Goal: Transaction & Acquisition: Purchase product/service

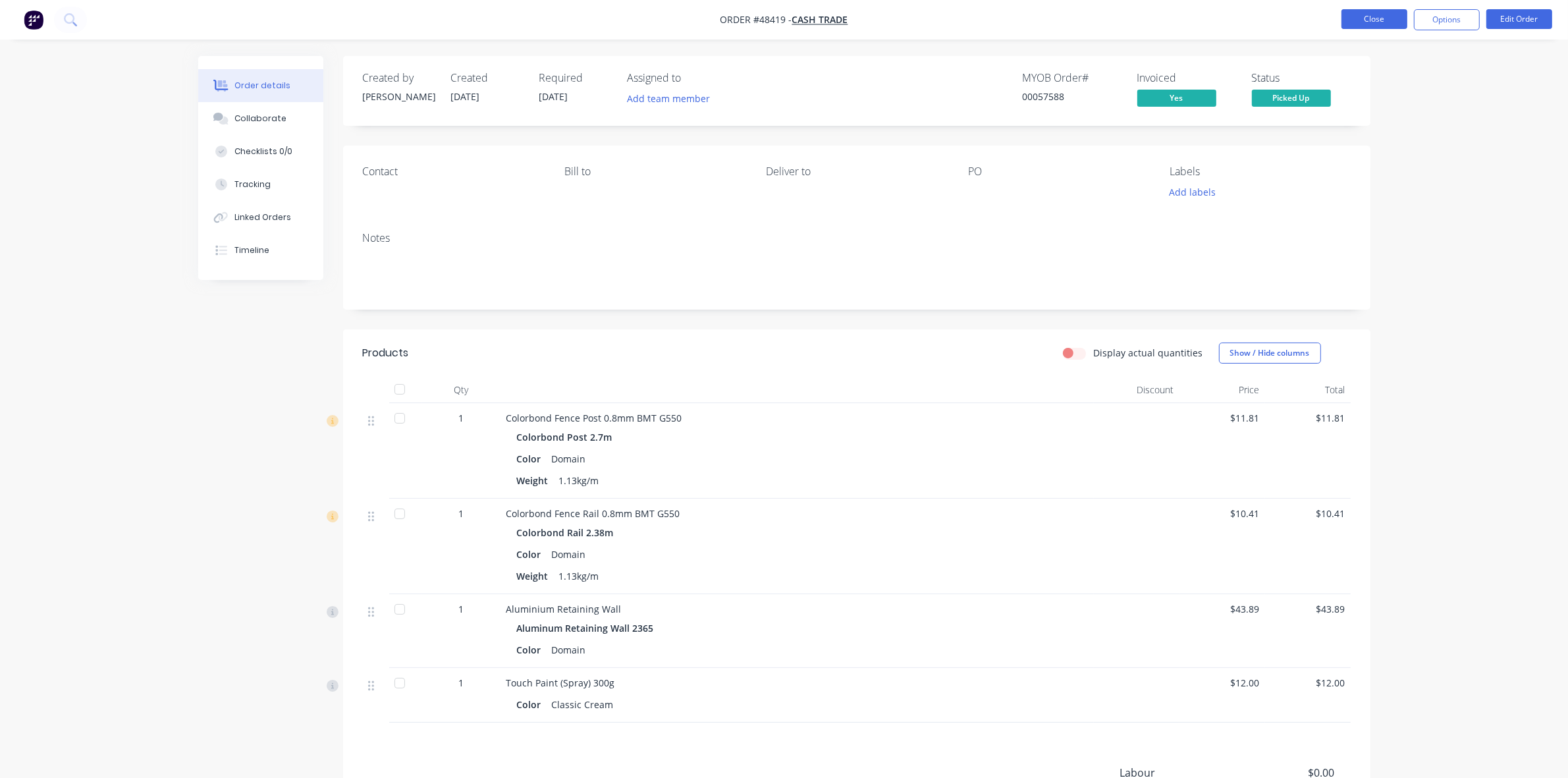
drag, startPoint x: 0, startPoint y: 0, endPoint x: 1383, endPoint y: 26, distance: 1383.2
click at [1383, 26] on button "Close" at bounding box center [1374, 19] width 65 height 20
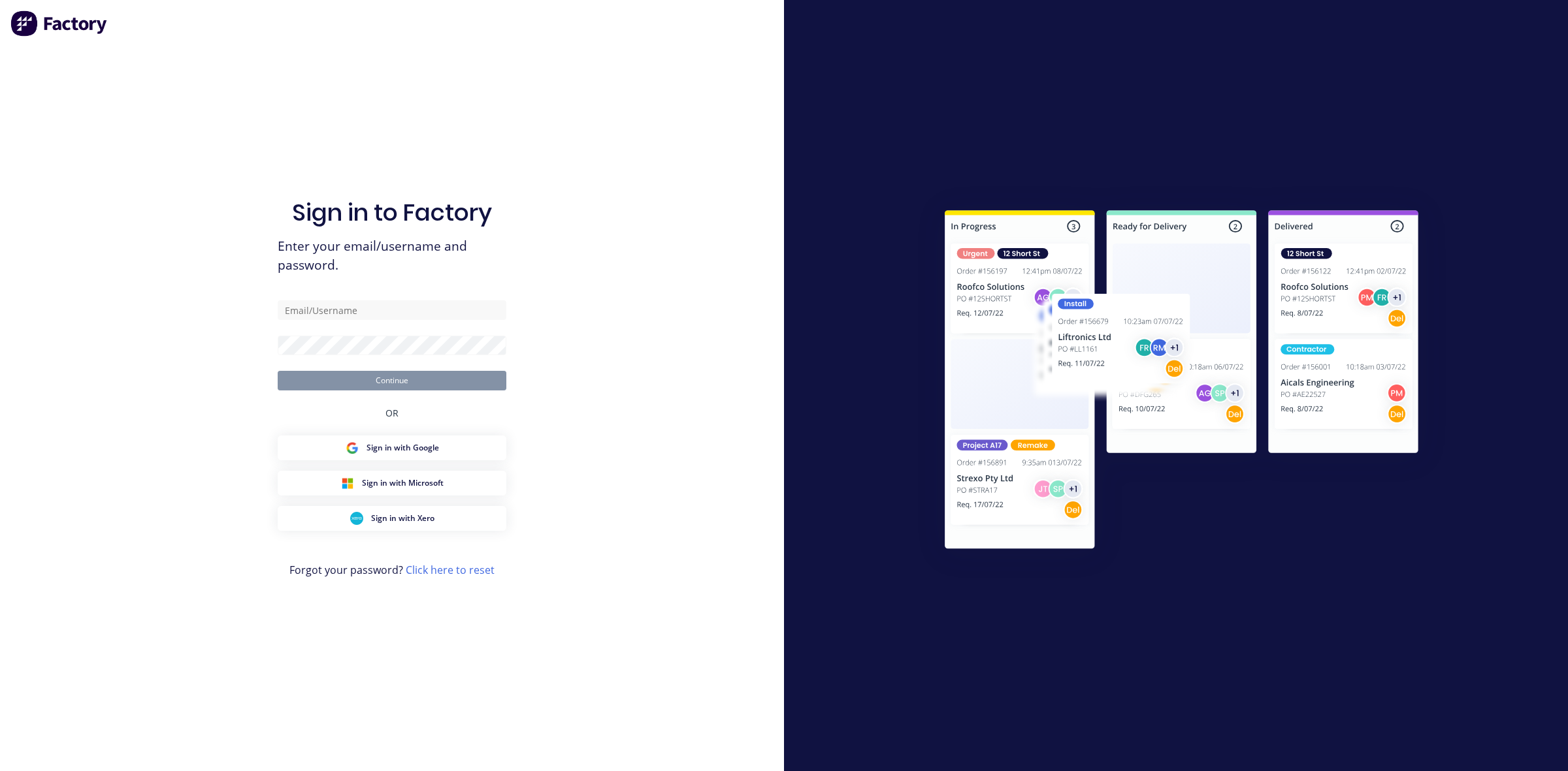
type input "[EMAIL_ADDRESS][DOMAIN_NAME]"
click at [395, 378] on button "Continue" at bounding box center [392, 381] width 228 height 19
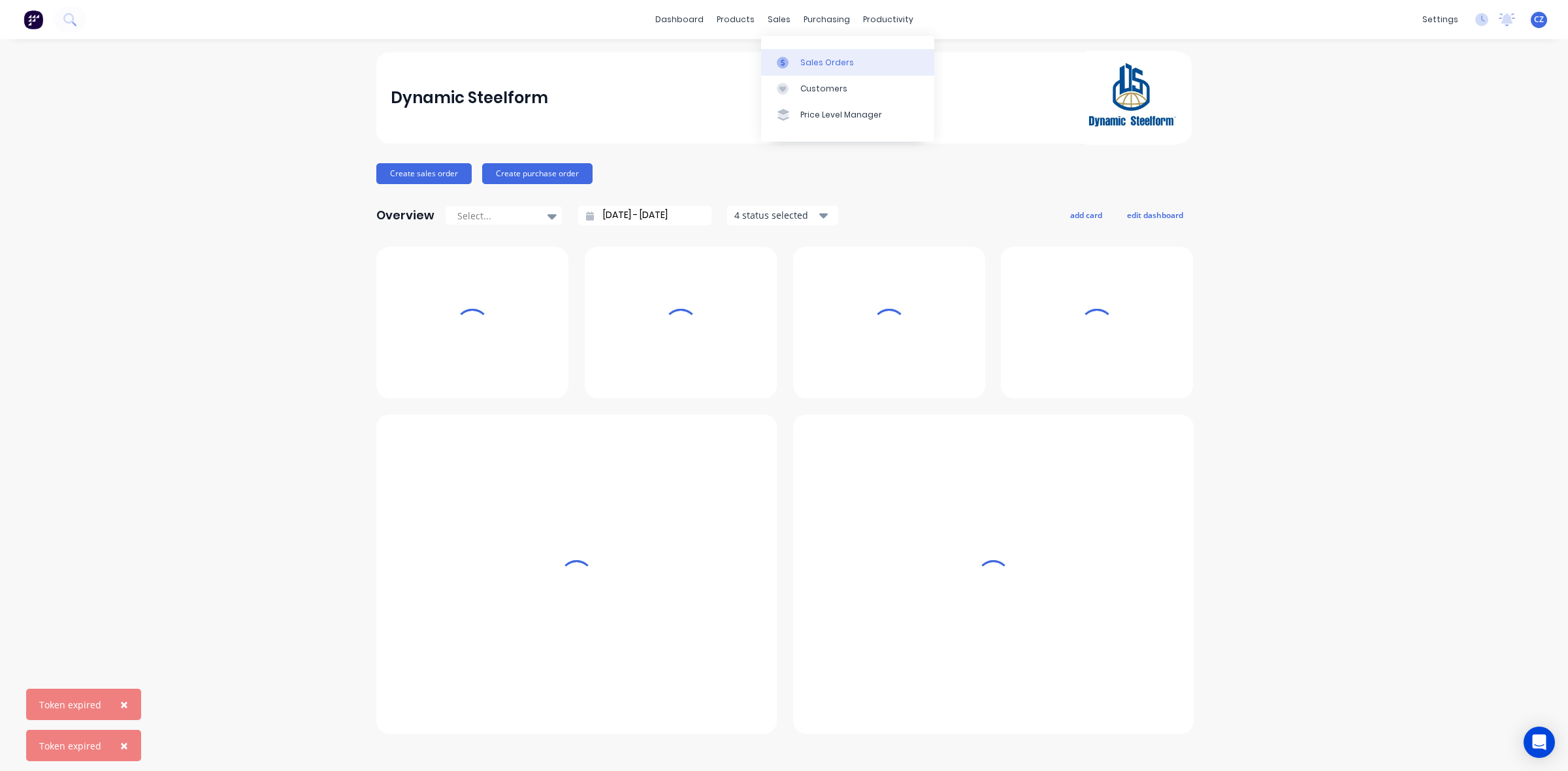
click at [805, 65] on div "Sales Orders" at bounding box center [827, 63] width 54 height 12
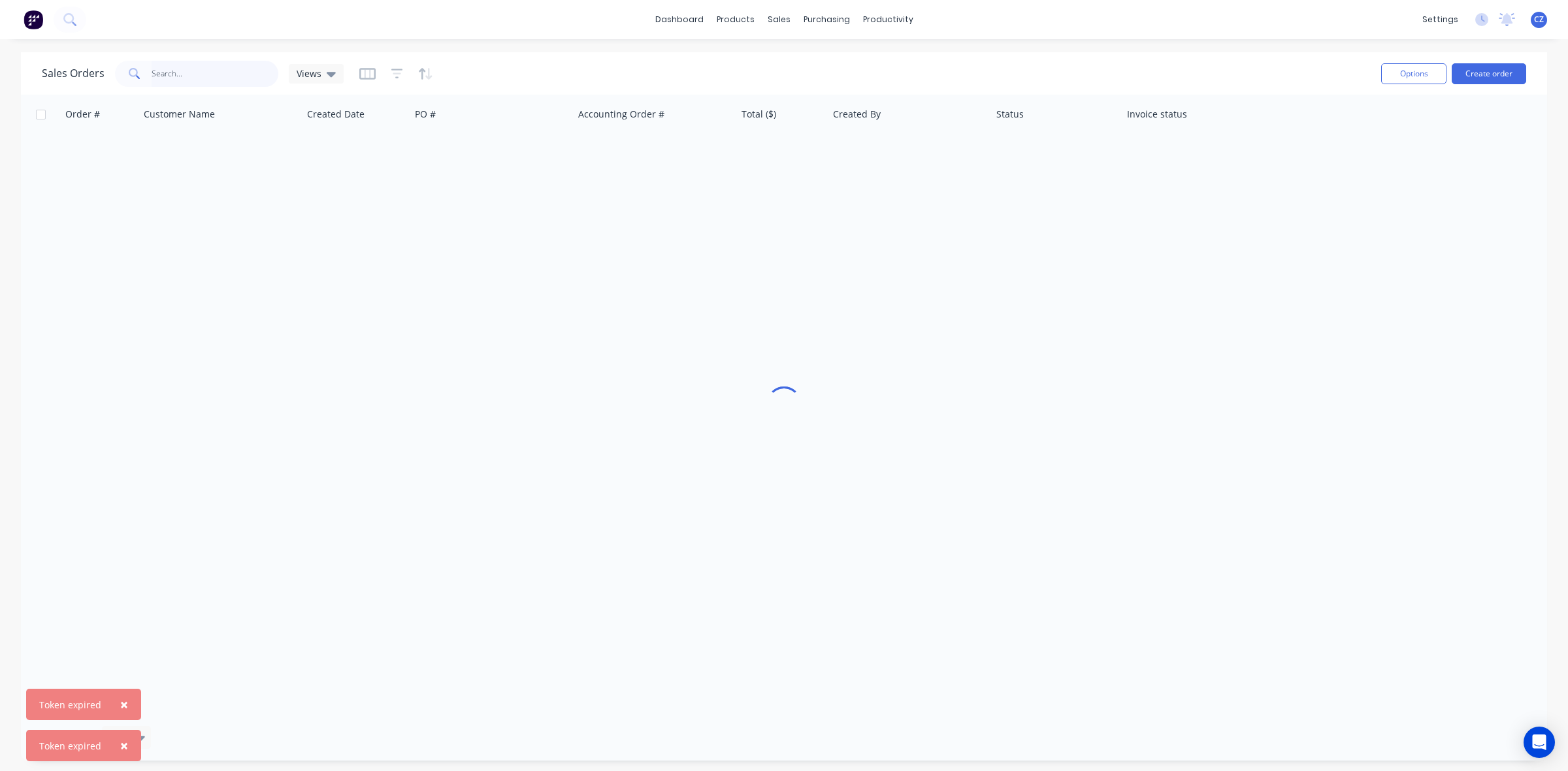
click at [164, 74] on input "text" at bounding box center [215, 73] width 128 height 26
type input "48241"
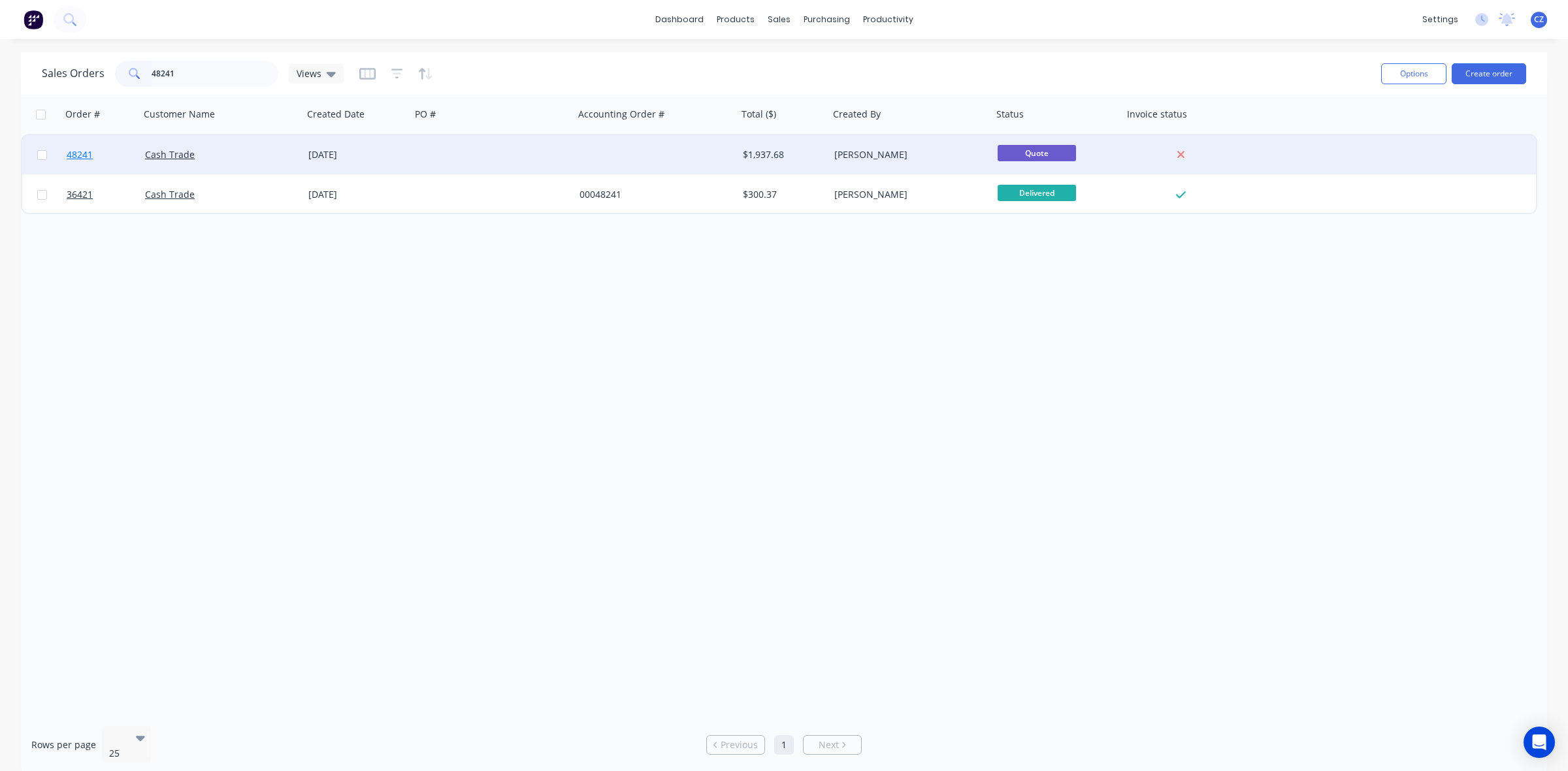
click at [81, 152] on span "48241" at bounding box center [79, 154] width 26 height 13
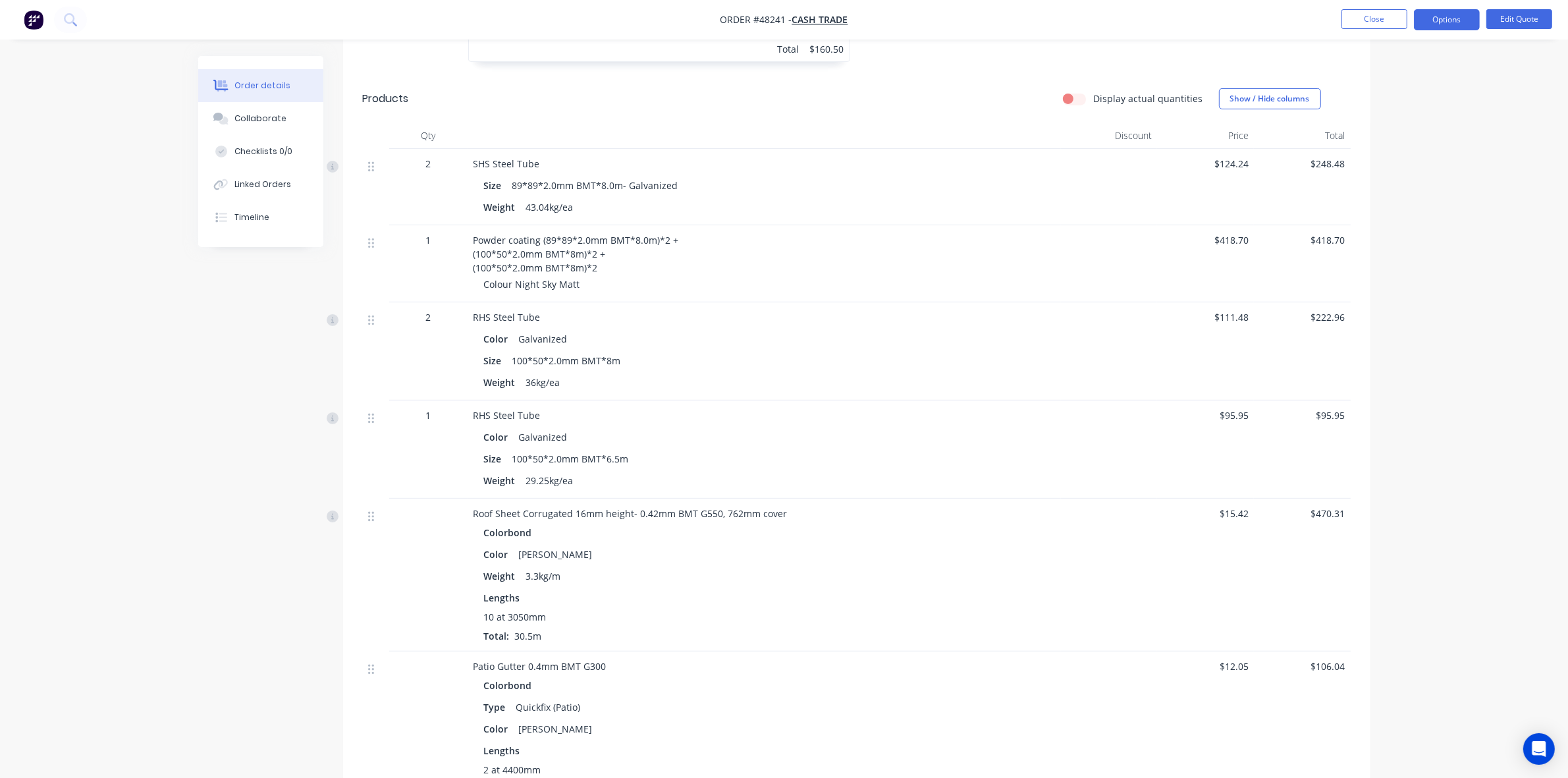
scroll to position [545, 0]
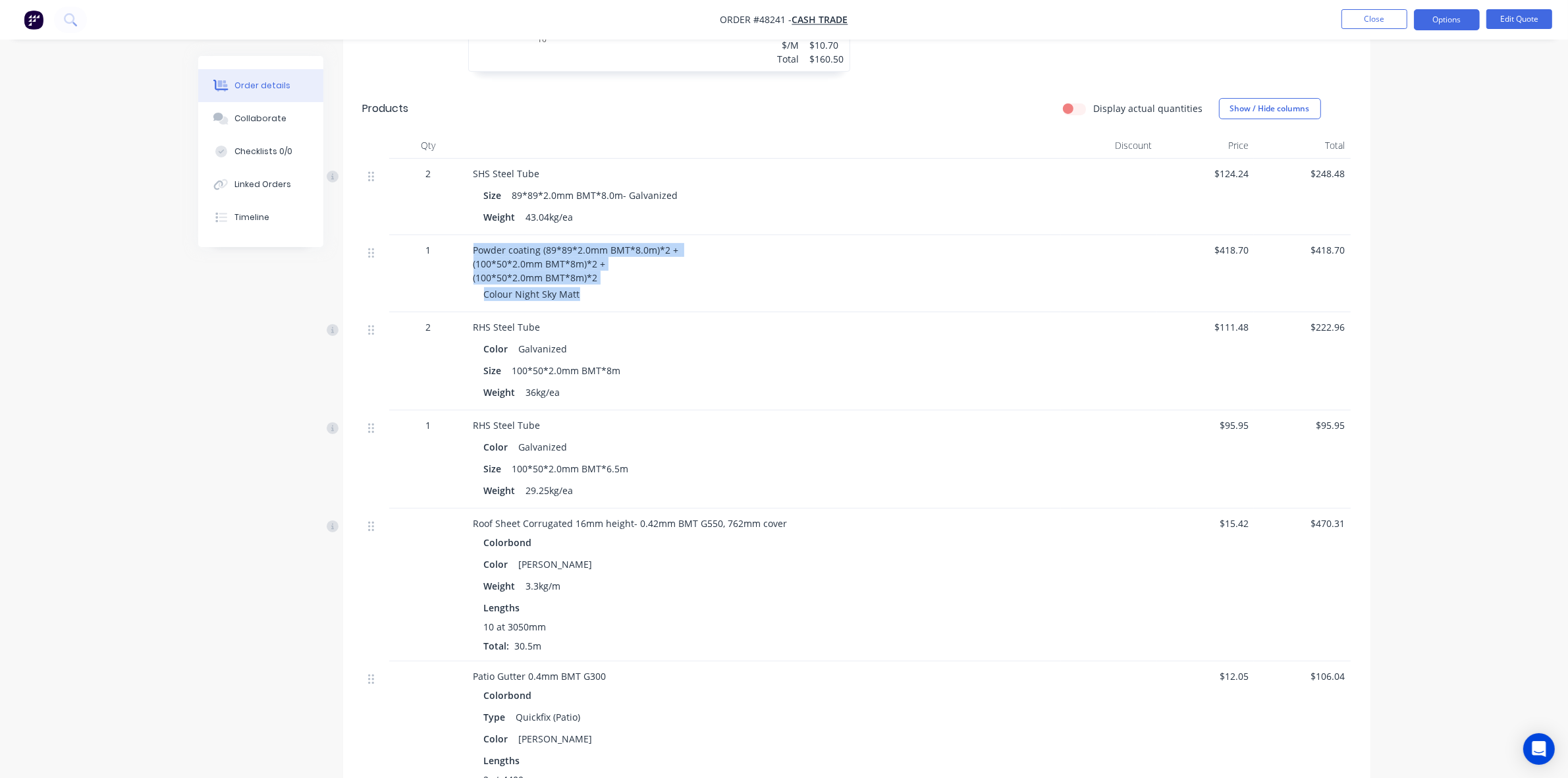
drag, startPoint x: 581, startPoint y: 293, endPoint x: 458, endPoint y: 254, distance: 129.0
click at [458, 255] on div "1 Powder coating (89*89*2.0mm BMT*8.0m)*2 + (100*50*2.0mm BMT*8m)*2 + (100*50*2…" at bounding box center [857, 273] width 988 height 77
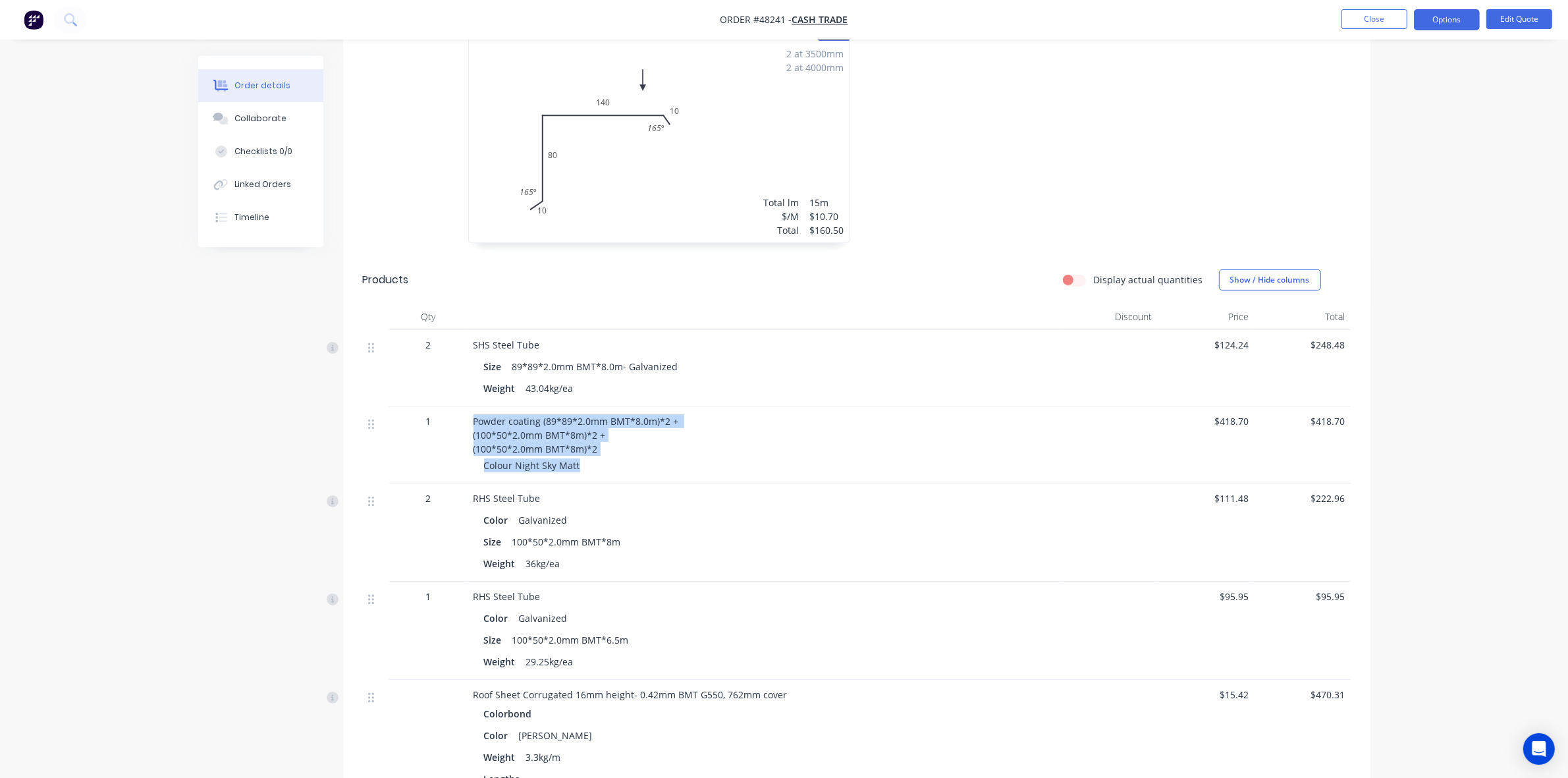
scroll to position [412, 0]
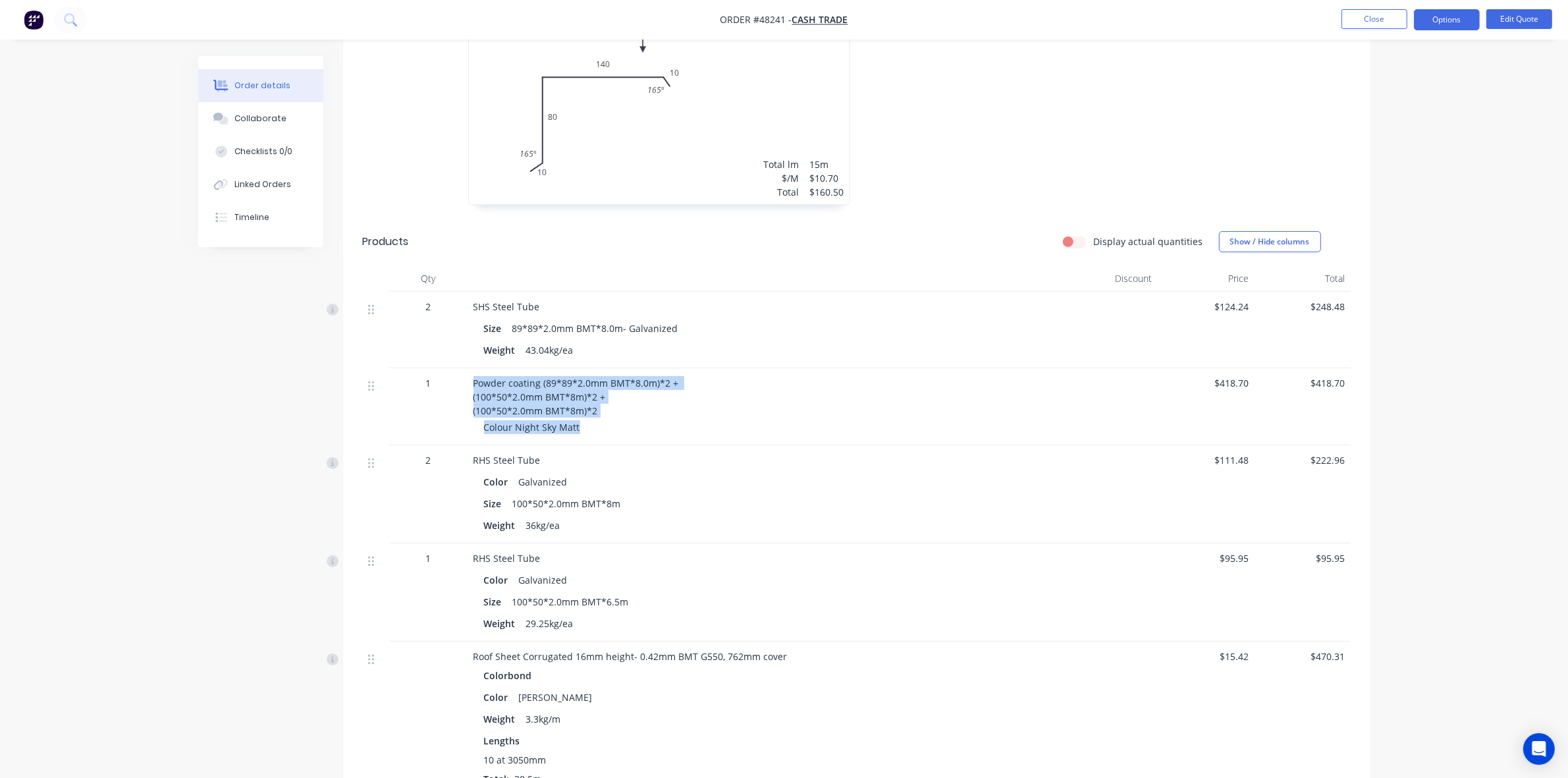
click at [565, 407] on span "Powder coating (89*89*2.0mm BMT*8.0m)*2 + (100*50*2.0mm BMT*8m)*2 + (100*50*2.0…" at bounding box center [577, 396] width 208 height 40
click at [589, 406] on span "Powder coating (89*89*2.0mm BMT*8.0m)*2 + (100*50*2.0mm BMT*8m)*2 + (100*50*2.0…" at bounding box center [577, 396] width 208 height 40
click at [1522, 9] on button "Edit Quote" at bounding box center [1519, 19] width 65 height 20
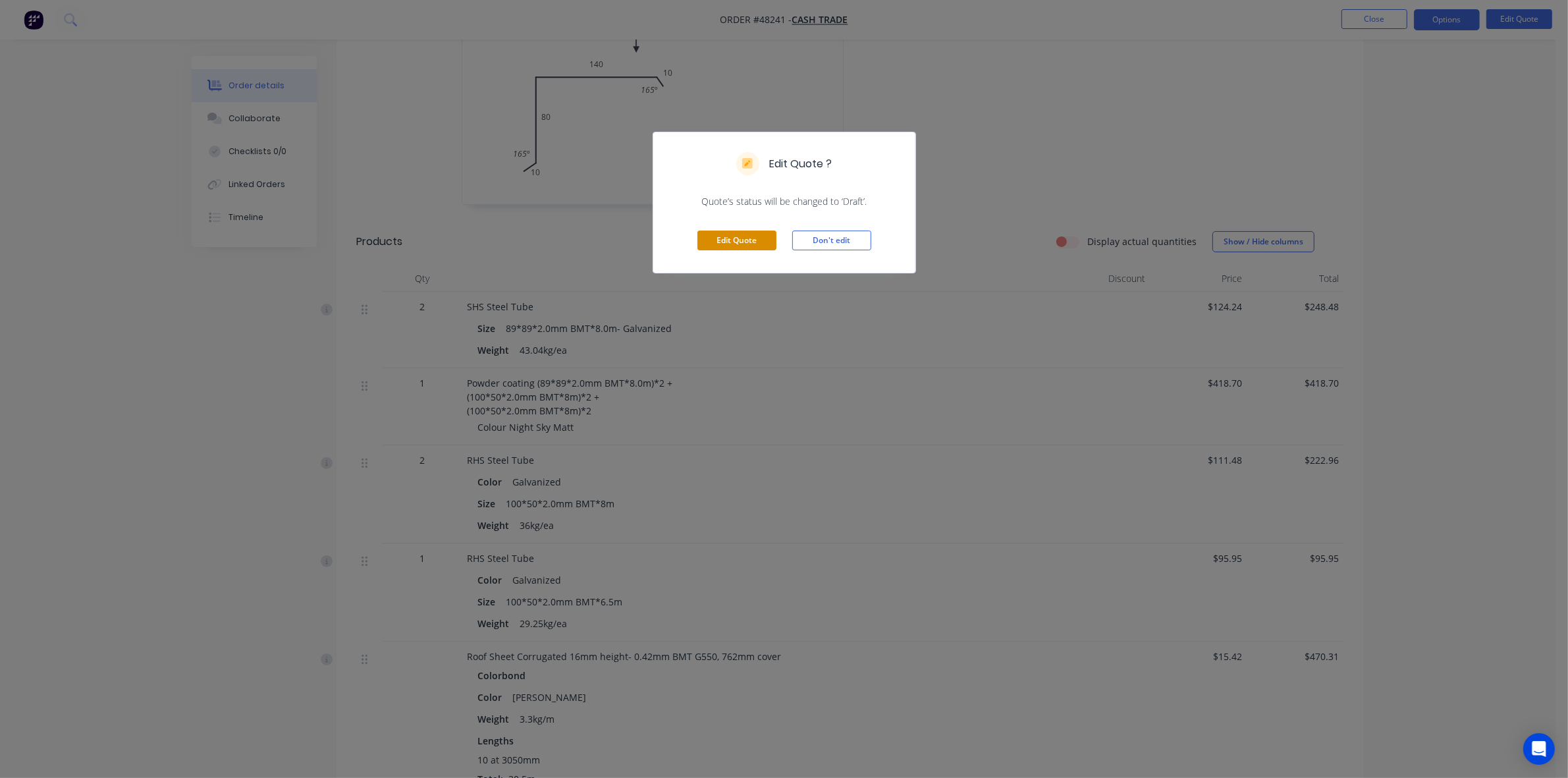
click at [749, 247] on button "Edit Quote" at bounding box center [737, 240] width 79 height 20
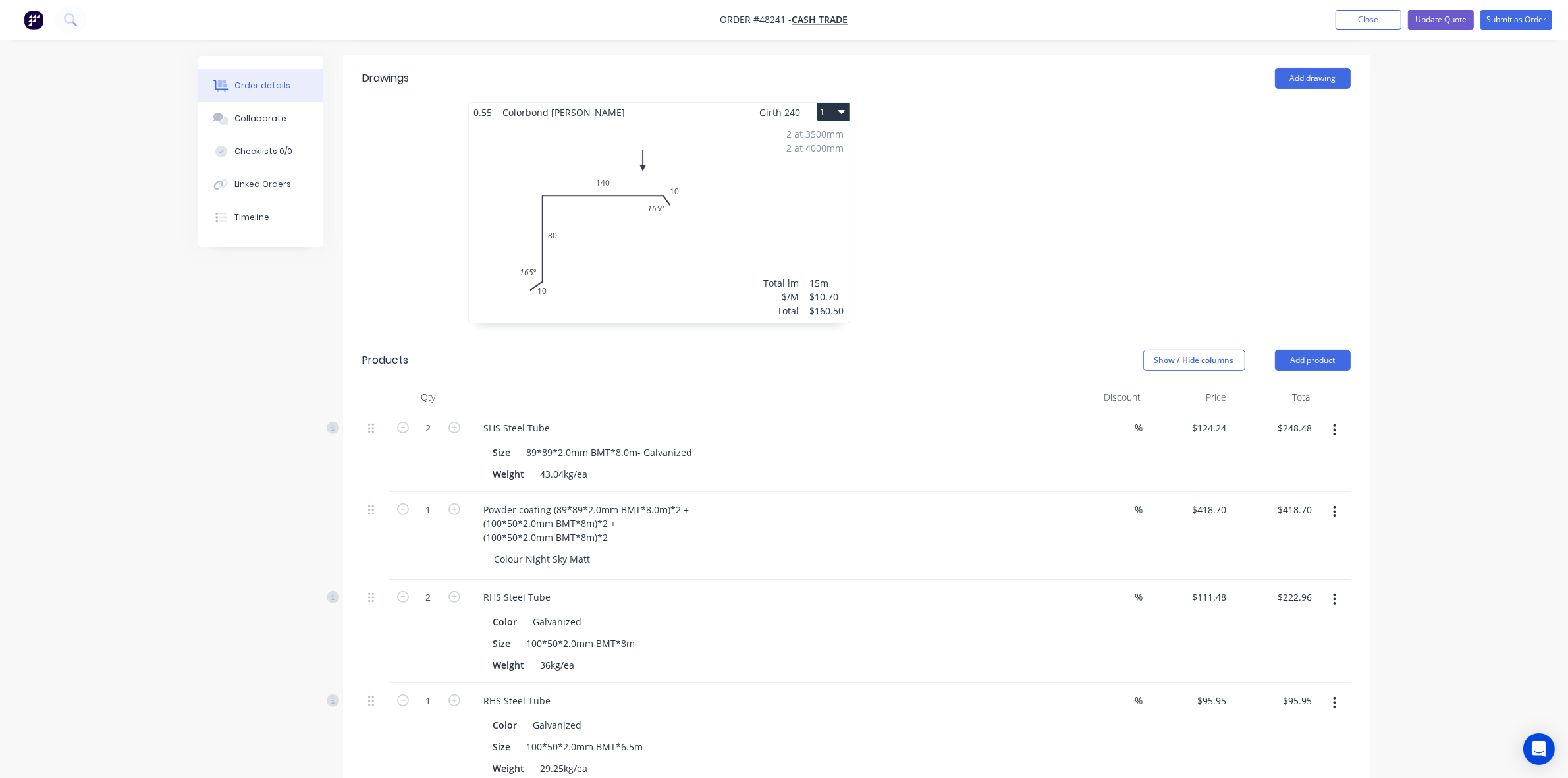
scroll to position [329, 0]
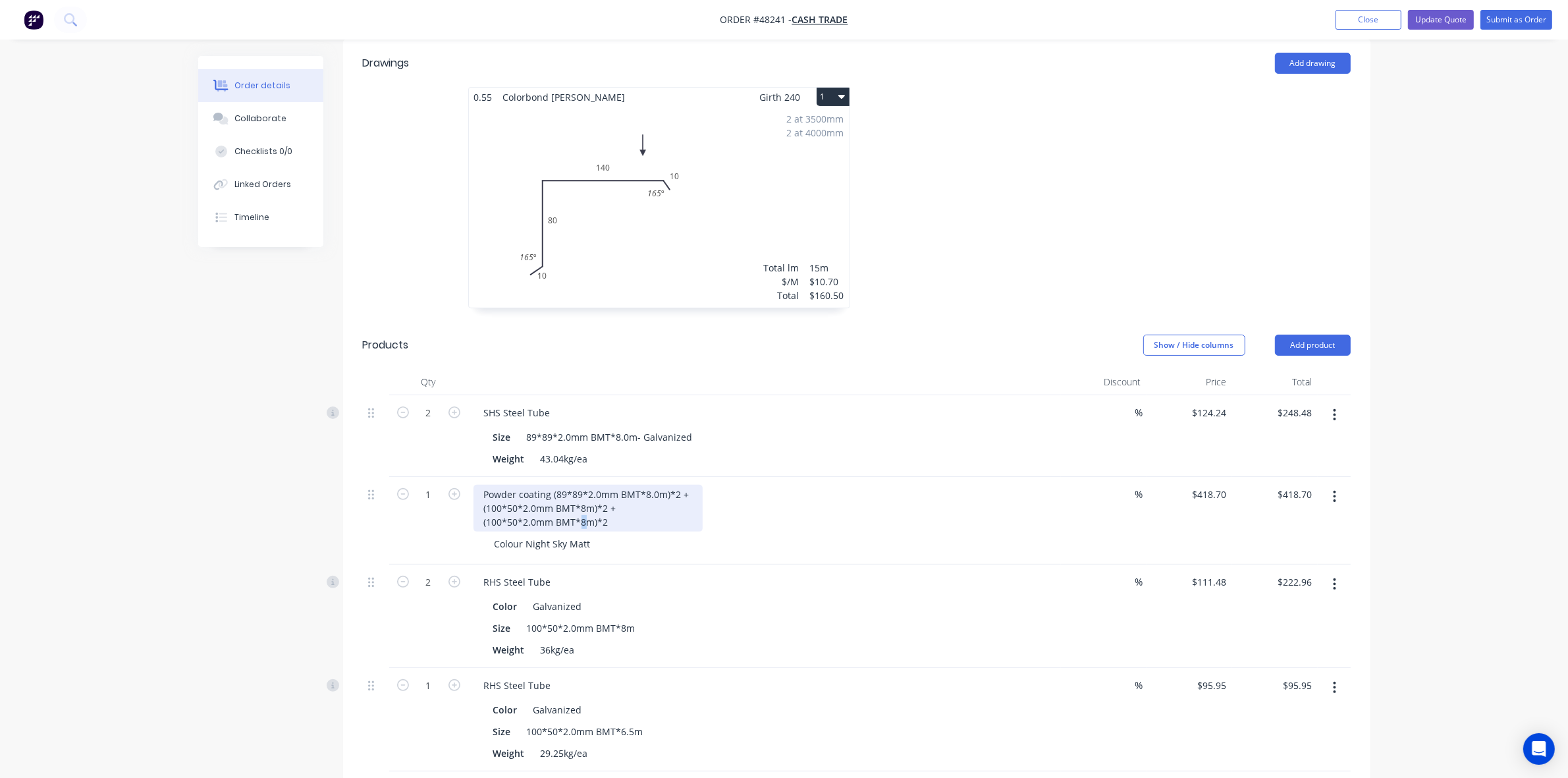
click at [583, 508] on div "Powder coating (89*89*2.0mm BMT*8.0m)*2 + (100*50*2.0mm BMT*8m)*2 + (100*50*2.0…" at bounding box center [588, 508] width 229 height 47
click at [613, 511] on div "Powder coating (89*89*2.0mm BMT*8.0m)*2 + (100*50*2.0mm BMT*8m)*2 + (100*50*2.0…" at bounding box center [588, 508] width 229 height 47
click at [853, 577] on div "RHS Steel Tube" at bounding box center [764, 581] width 582 height 19
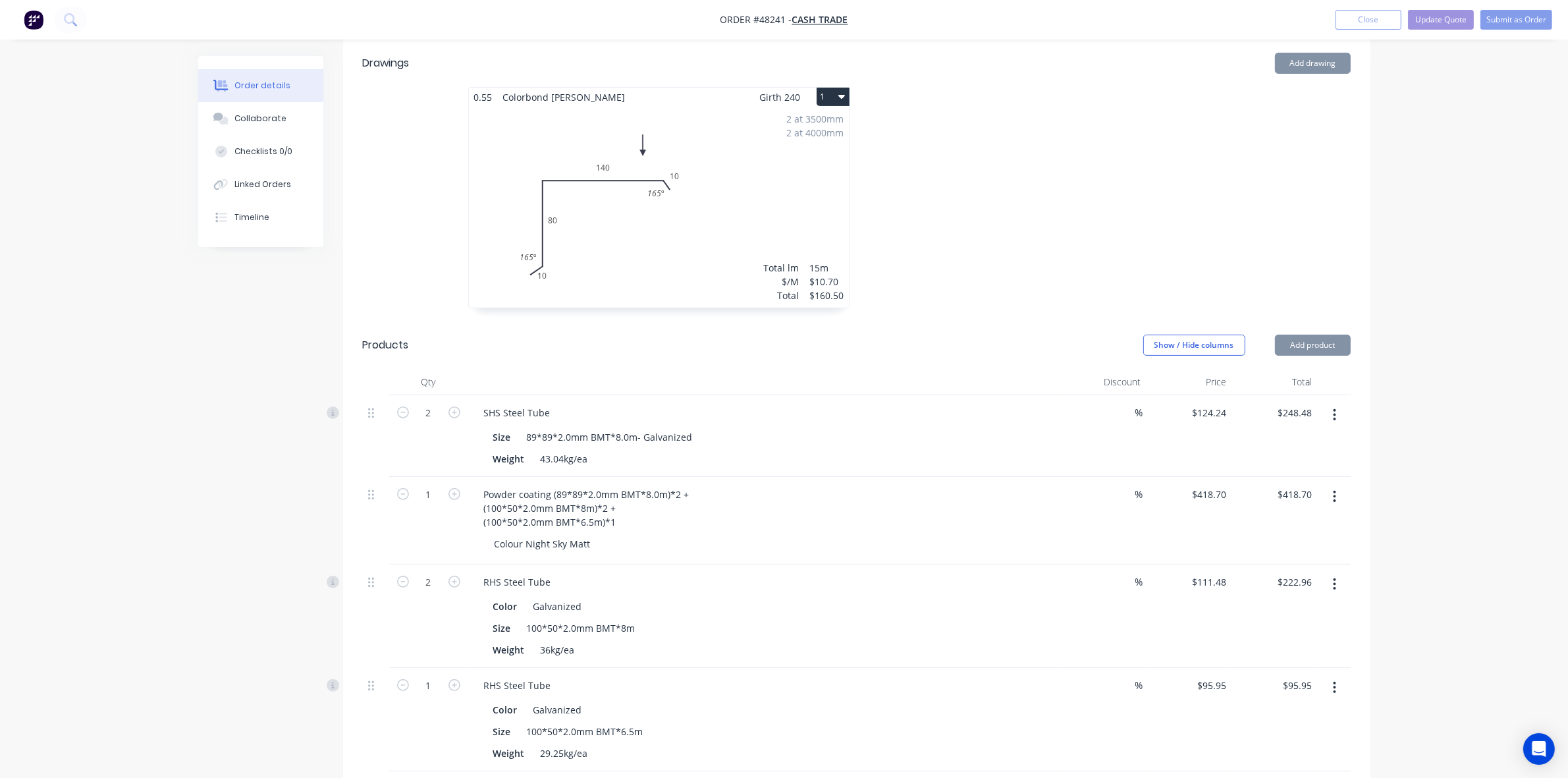
click at [827, 487] on div "Powder coating (89*89*2.0mm BMT*8.0m)*2 + (100*50*2.0mm BMT*8m)*2 + (100*50*2.0…" at bounding box center [764, 508] width 582 height 47
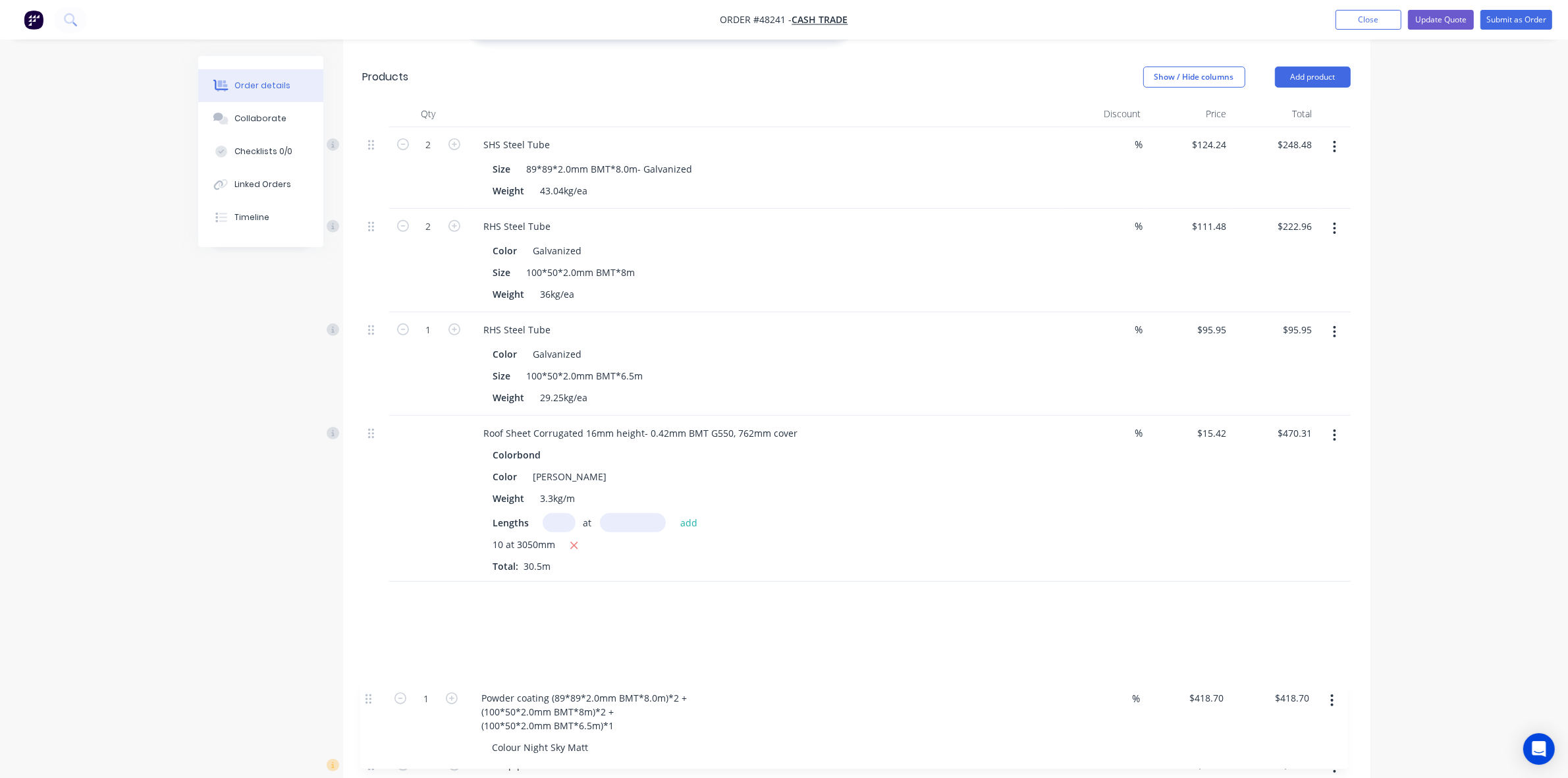
scroll to position [627, 0]
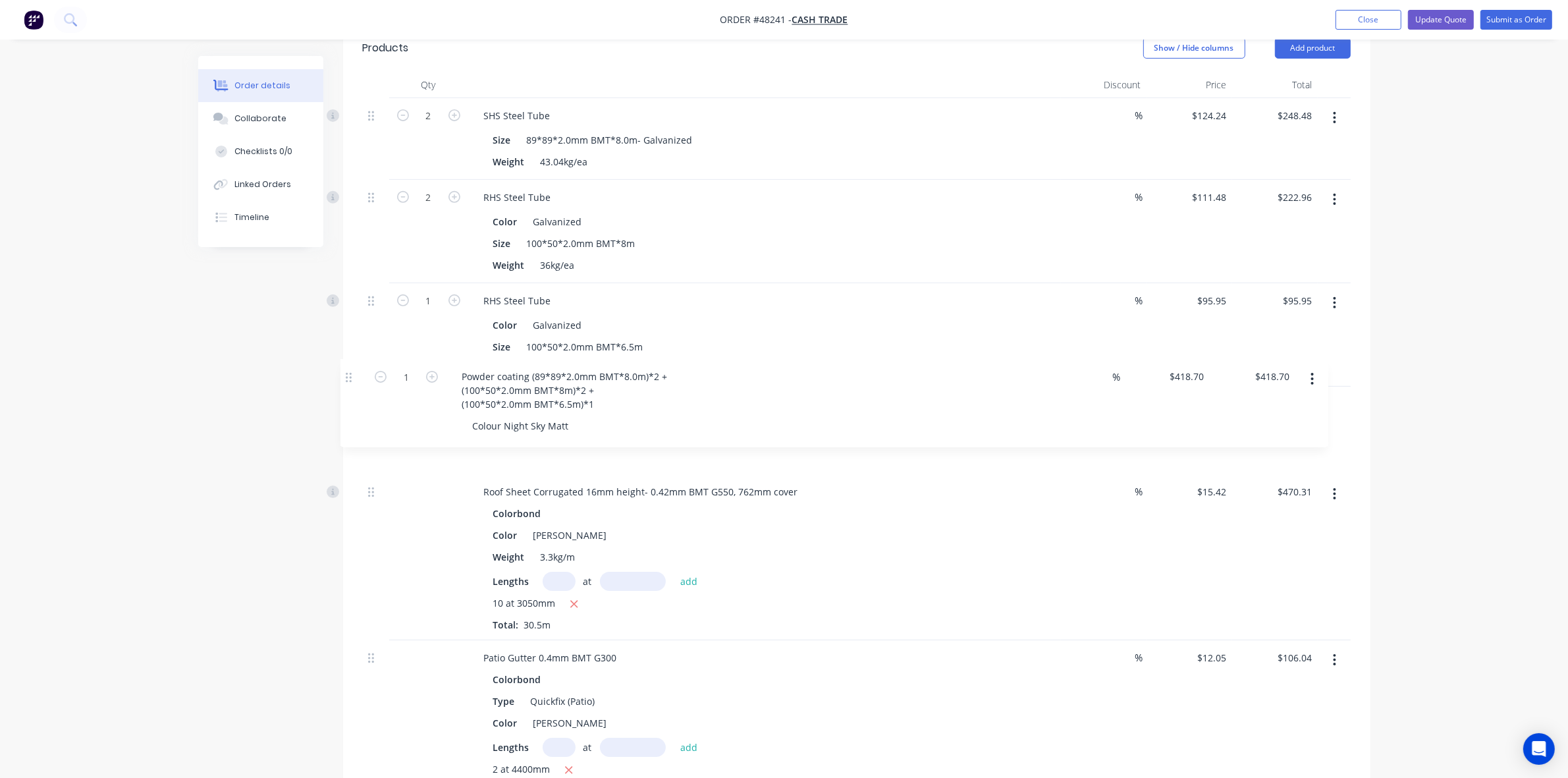
drag, startPoint x: 370, startPoint y: 483, endPoint x: 348, endPoint y: 382, distance: 103.4
click at [348, 382] on div "Qty Discount Price Total 2 SHS Steel Tube Size 89*89*2.0mm BMT*8.0m- Galvanized…" at bounding box center [857, 550] width 1028 height 957
click at [60, 438] on div "Order details Collaborate Checklists 0/0 Linked Orders Timeline Order details C…" at bounding box center [784, 355] width 1568 height 1963
click at [117, 432] on div "Order details Collaborate Checklists 0/0 Linked Orders Timeline Order details C…" at bounding box center [784, 355] width 1568 height 1963
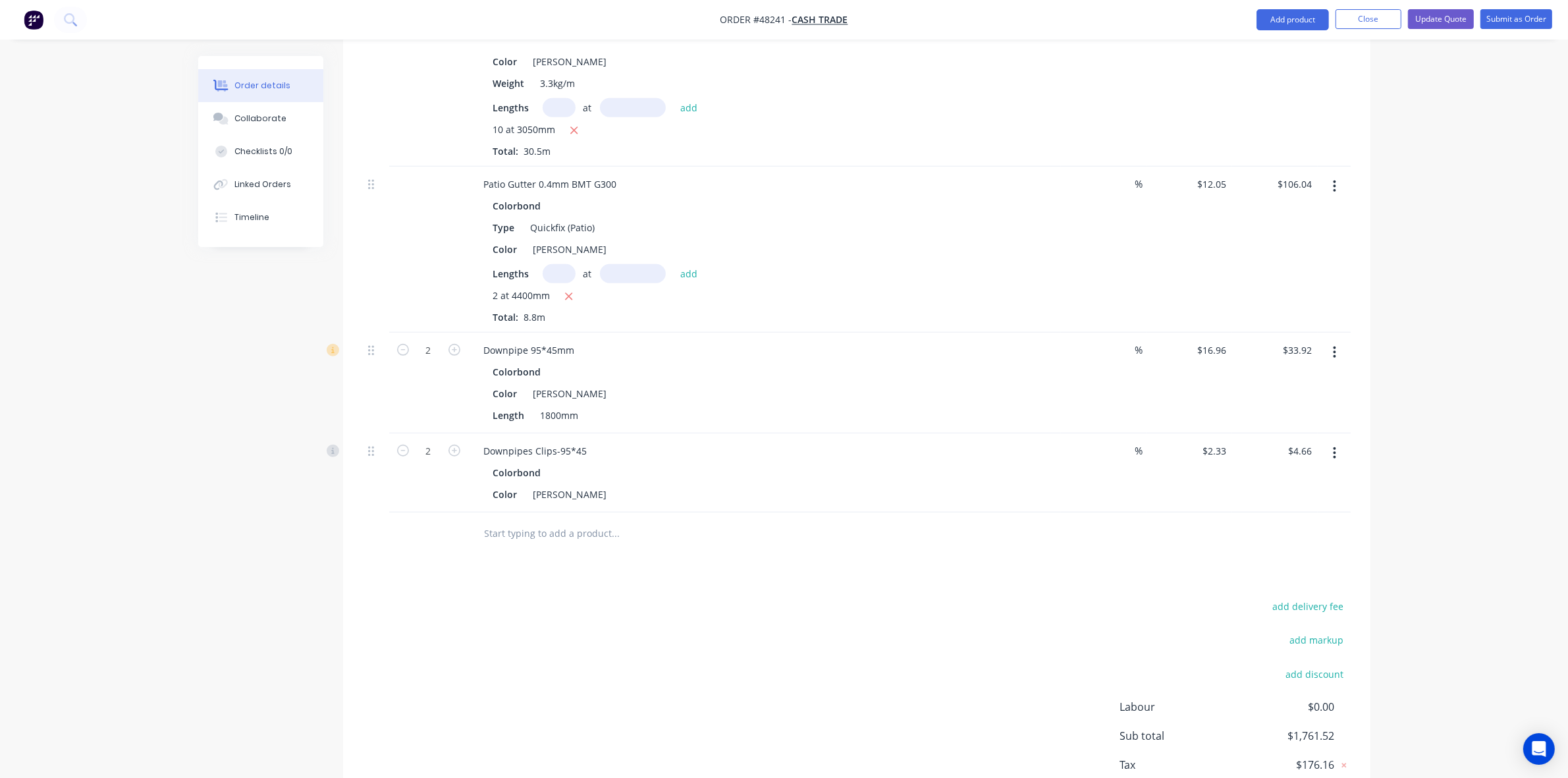
scroll to position [1171, 0]
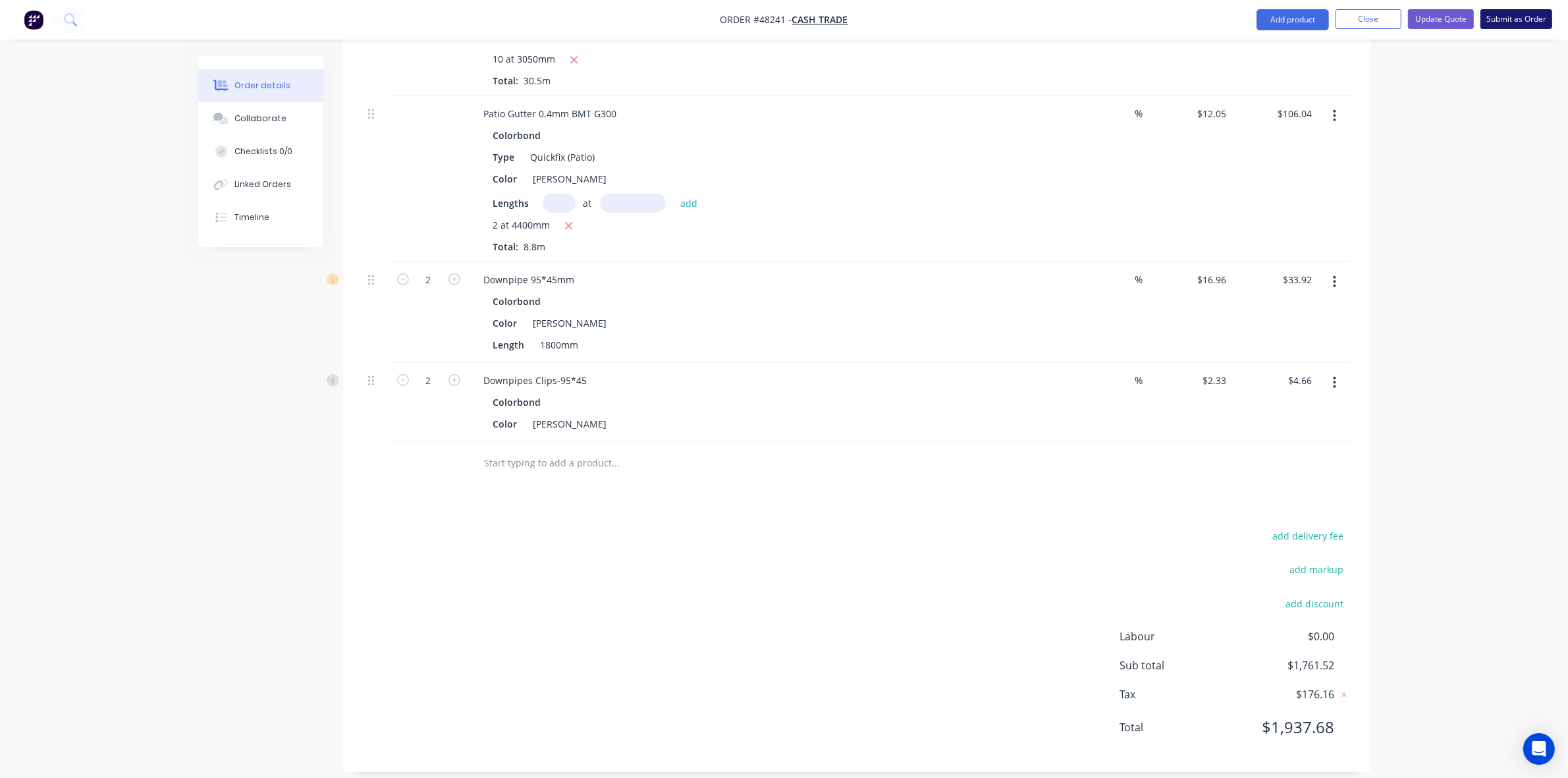
click at [1524, 26] on button "Submit as Order" at bounding box center [1516, 19] width 72 height 20
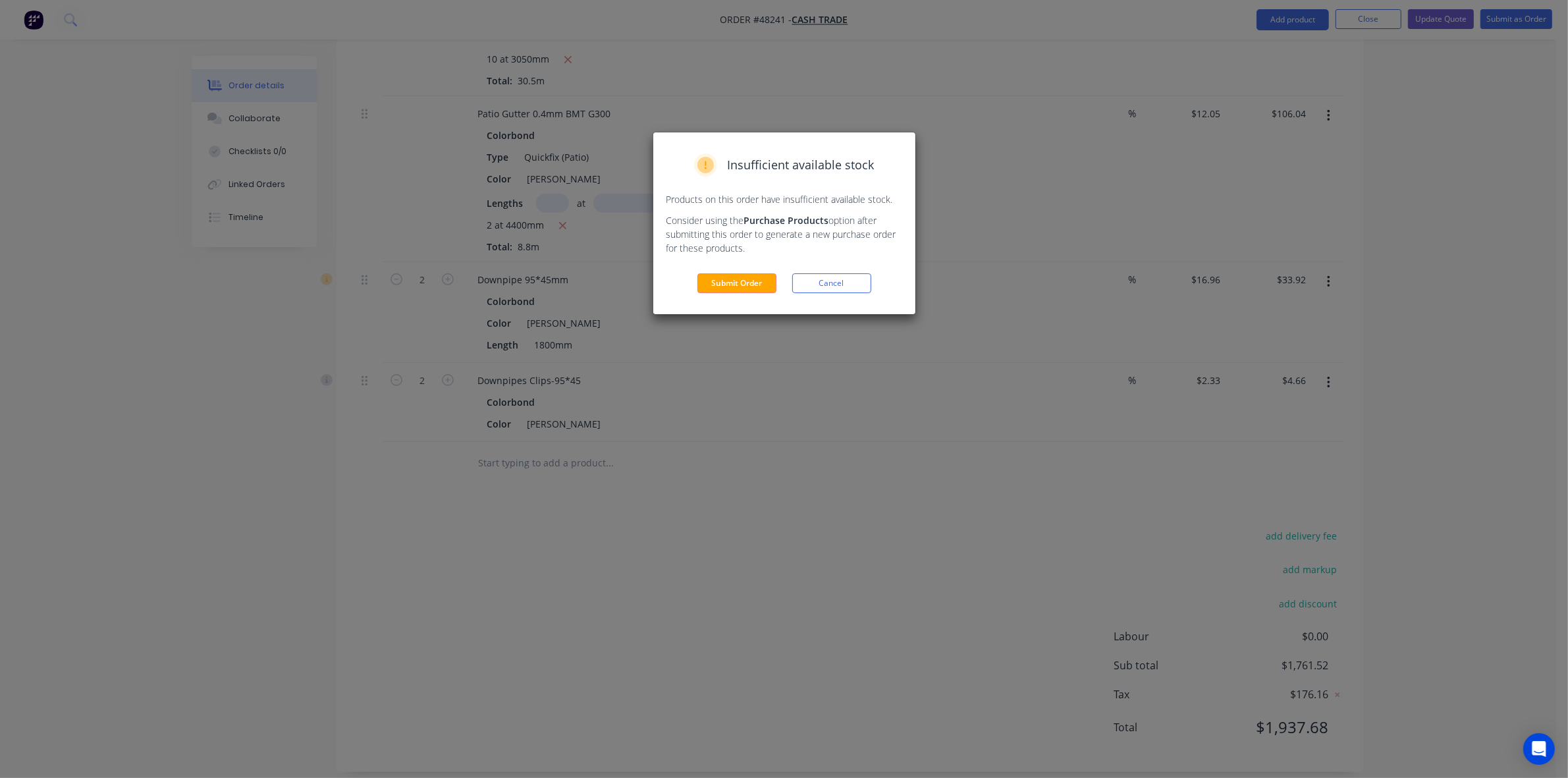
drag, startPoint x: 811, startPoint y: 301, endPoint x: 963, endPoint y: 366, distance: 165.3
click at [811, 301] on div "Insufficient available stock Products on this order have insufficient available…" at bounding box center [784, 223] width 262 height 182
click at [851, 287] on button "Cancel" at bounding box center [832, 283] width 79 height 20
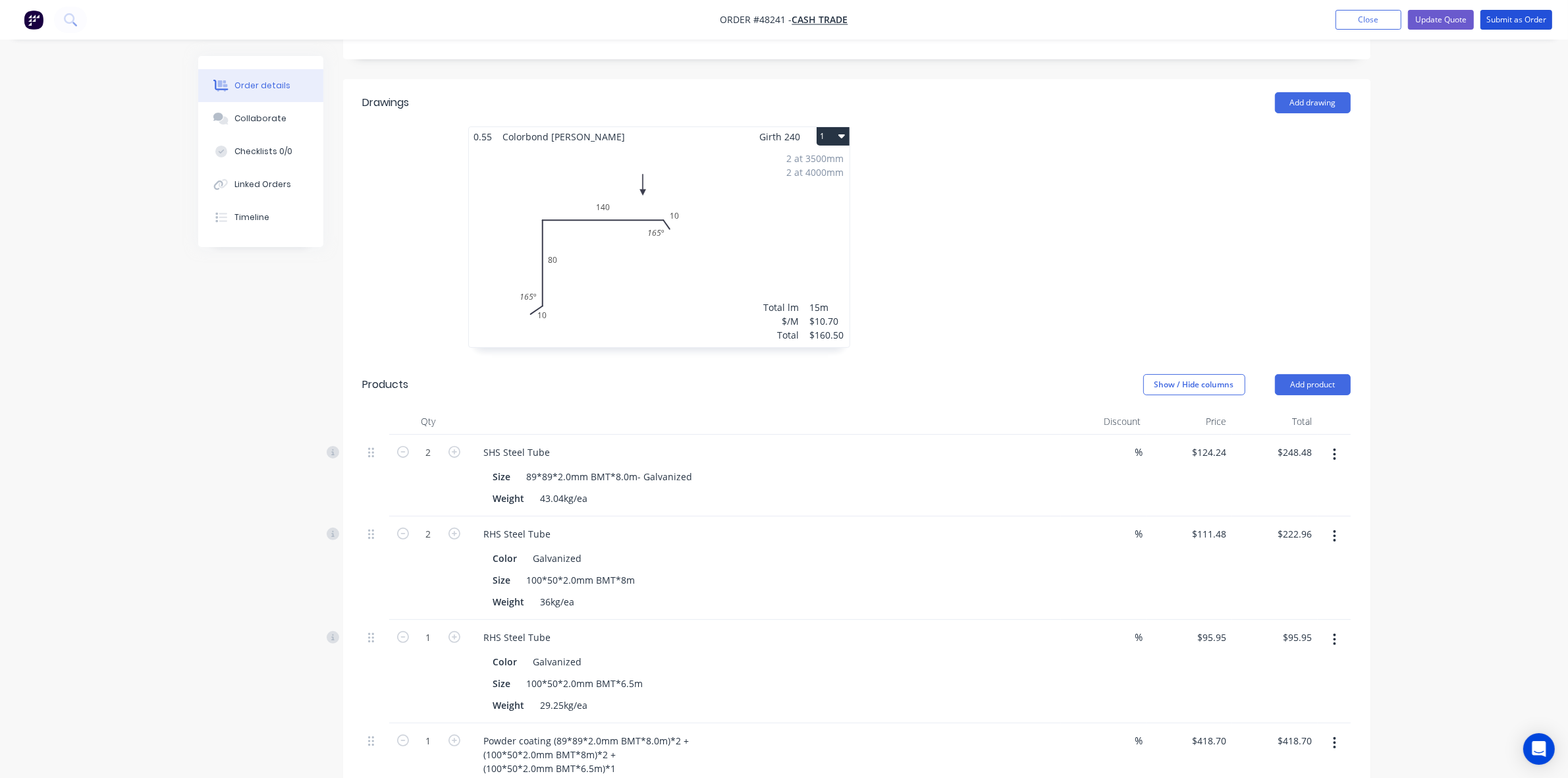
scroll to position [0, 0]
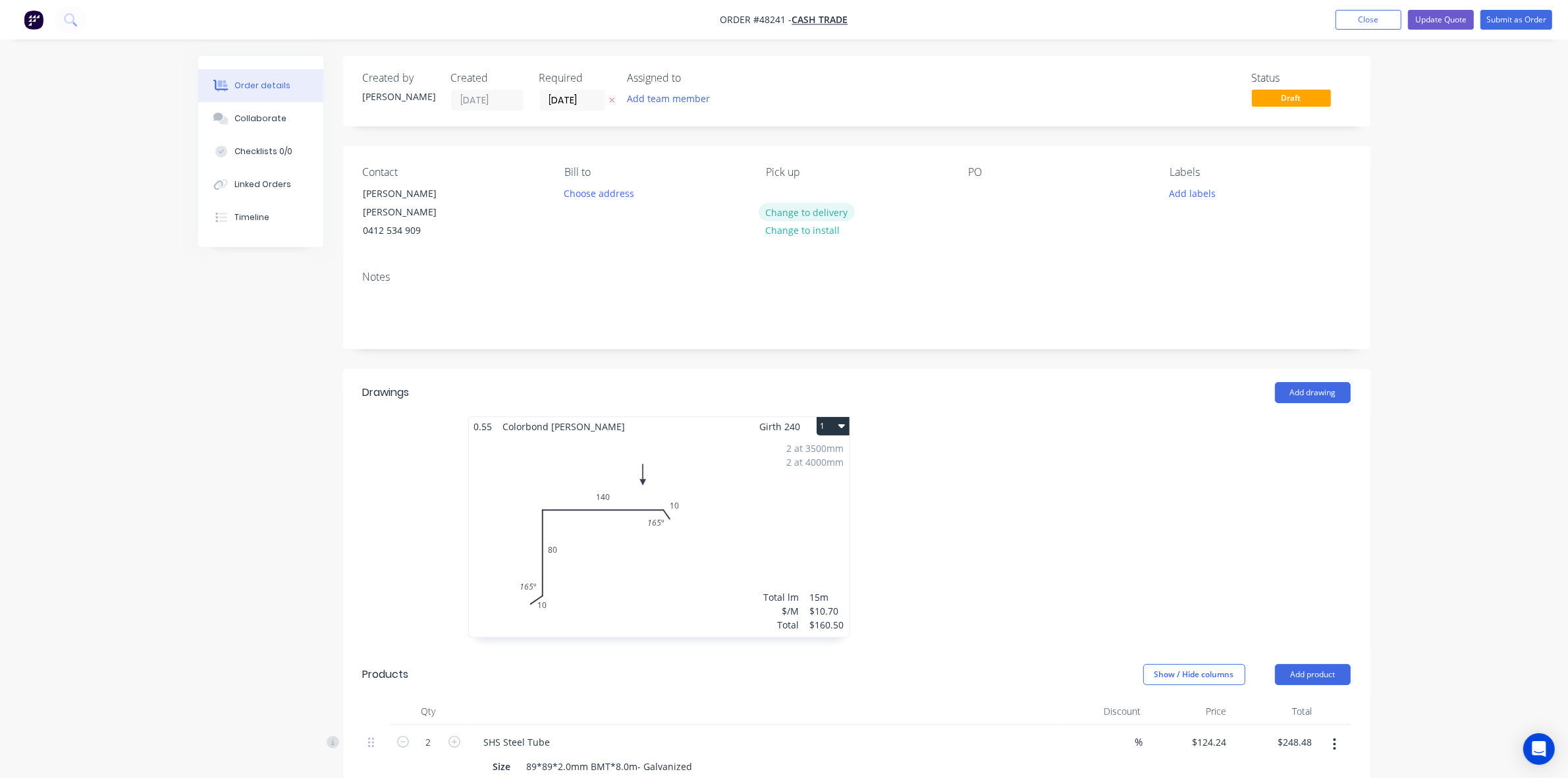
click at [795, 211] on button "Change to delivery" at bounding box center [807, 212] width 96 height 18
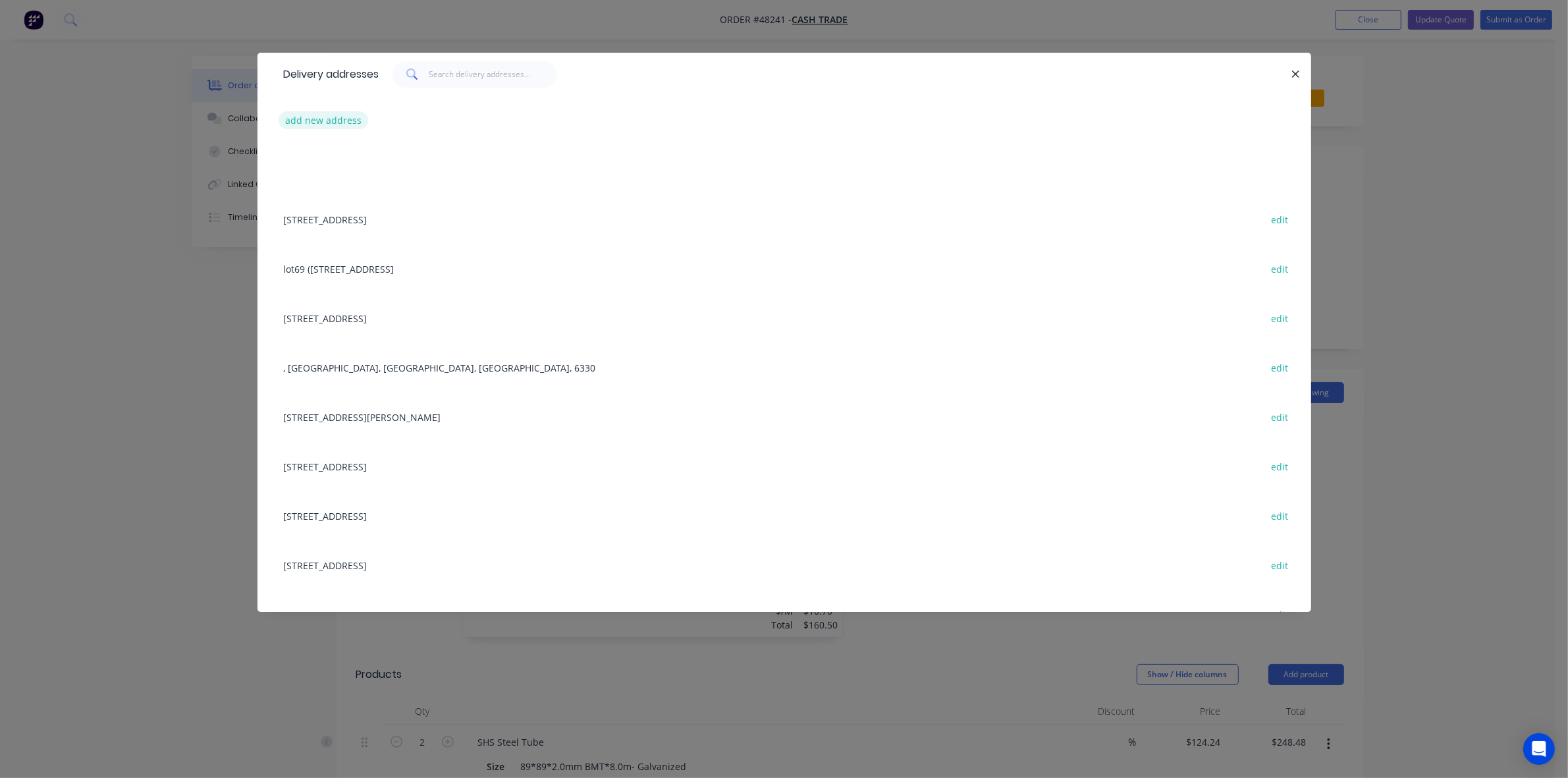
click at [318, 113] on button "add new address" at bounding box center [324, 121] width 90 height 18
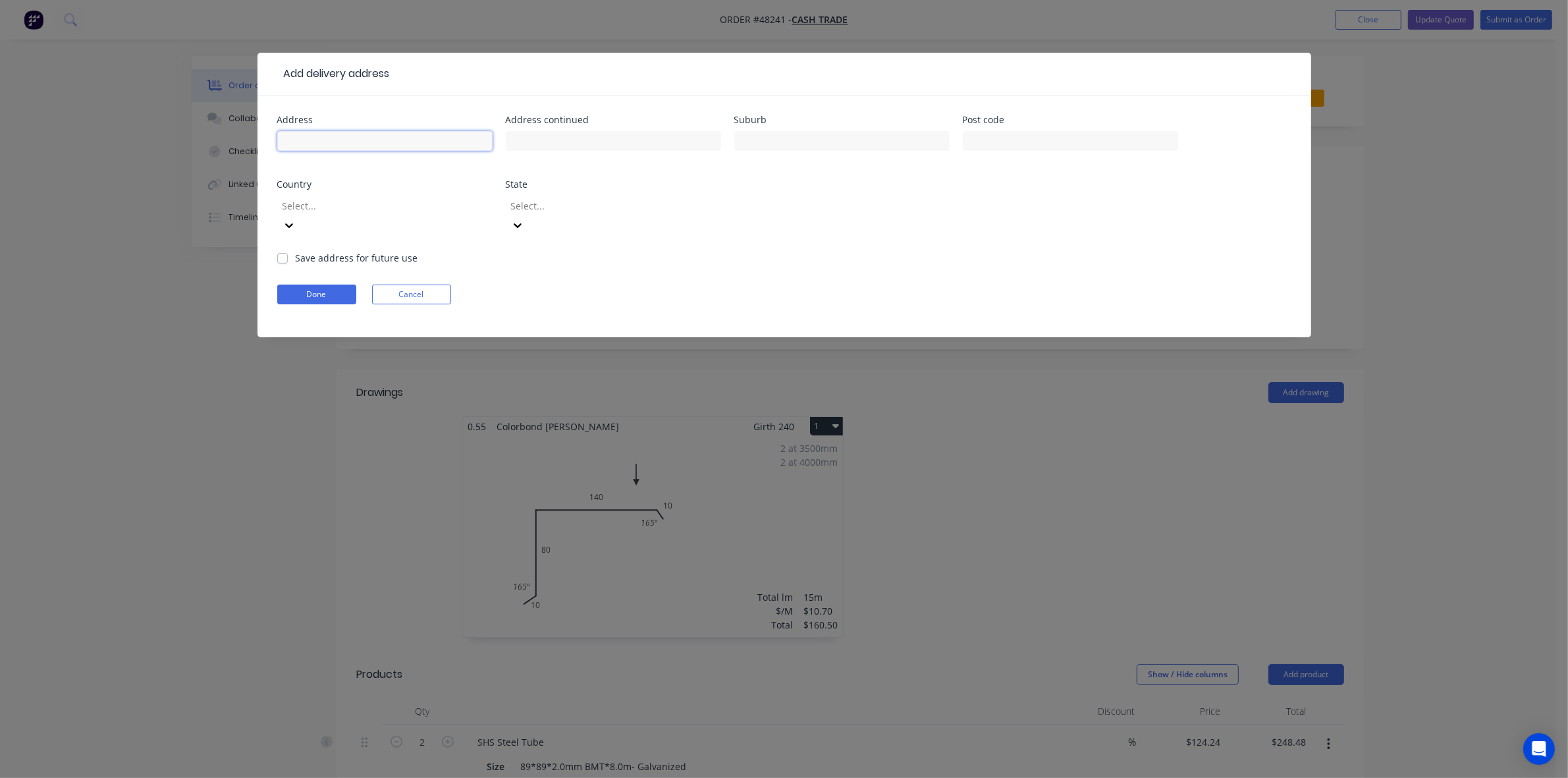
click at [392, 139] on input "text" at bounding box center [385, 141] width 215 height 20
paste input "[STREET_ADDRESS]"
type input "[STREET_ADDRESS]"
click at [311, 285] on button "Done" at bounding box center [316, 294] width 79 height 20
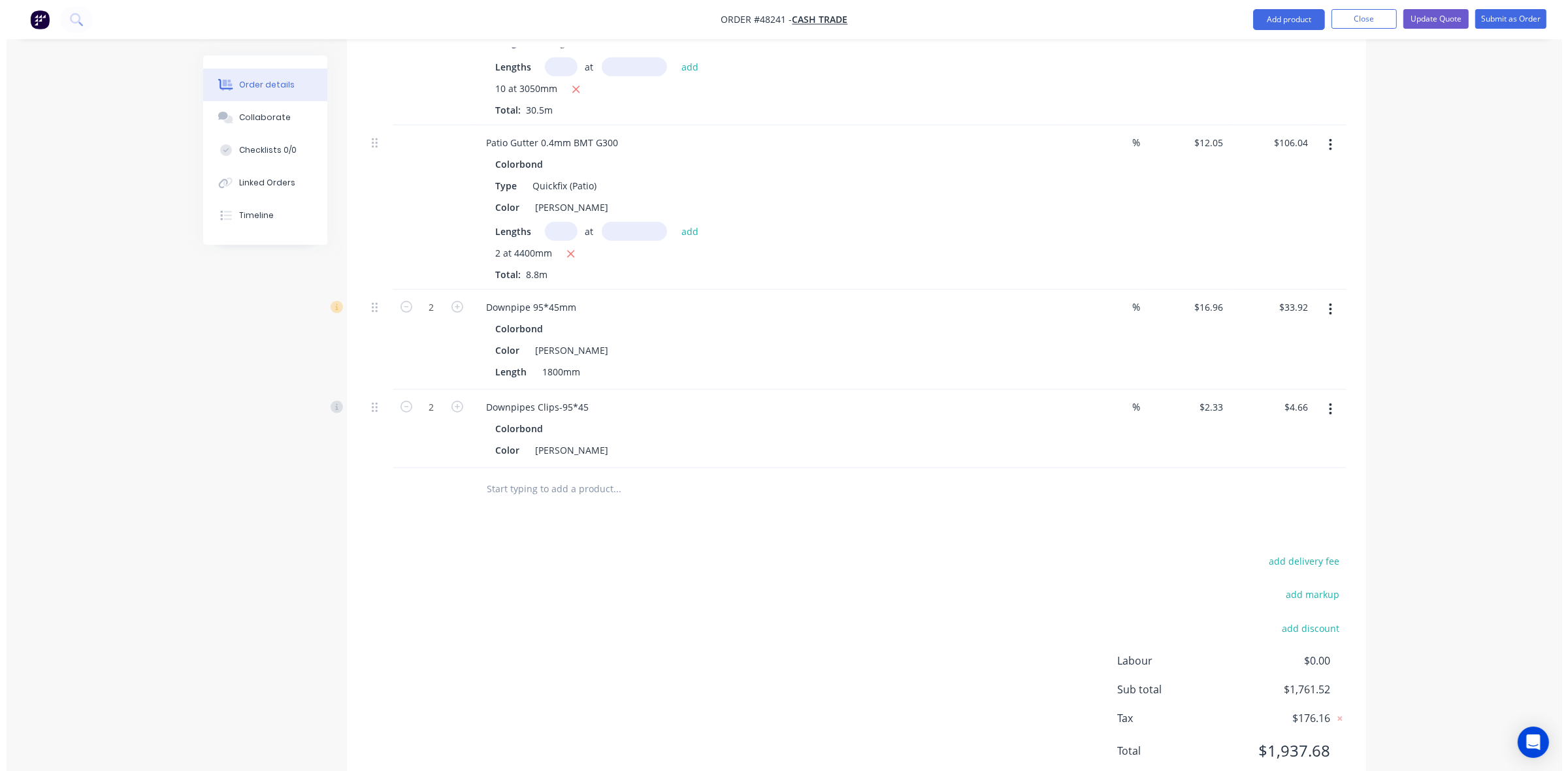
scroll to position [1143, 0]
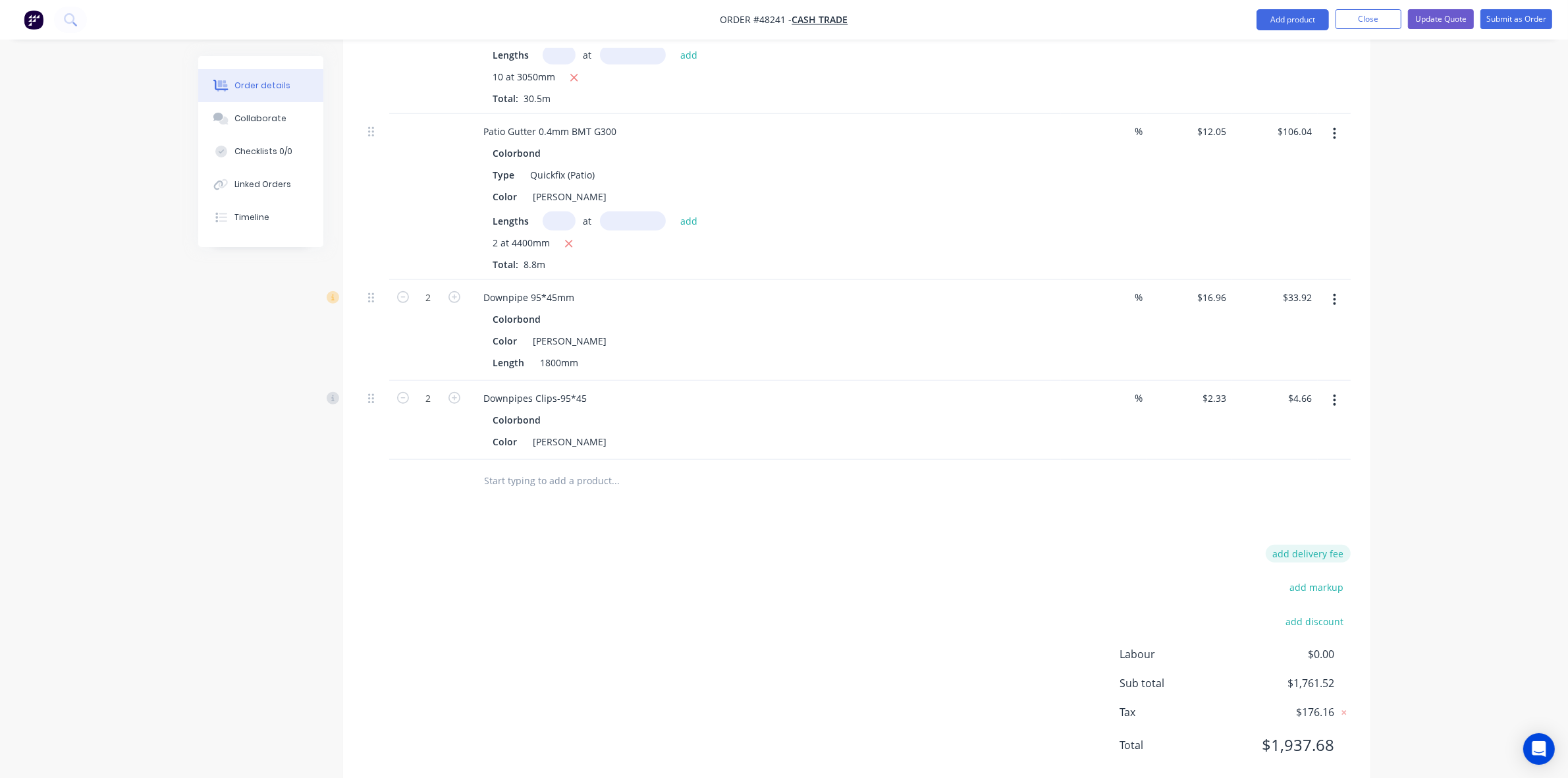
click at [1317, 545] on button "add delivery fee" at bounding box center [1308, 554] width 85 height 18
type input "70"
click at [982, 434] on div "Color Shale Grey" at bounding box center [762, 441] width 548 height 19
click at [1026, 545] on div "Delivery fee $70.00 add markup add discount Labour $0.00 Sub total $1,831.52 Ta…" at bounding box center [857, 654] width 988 height 218
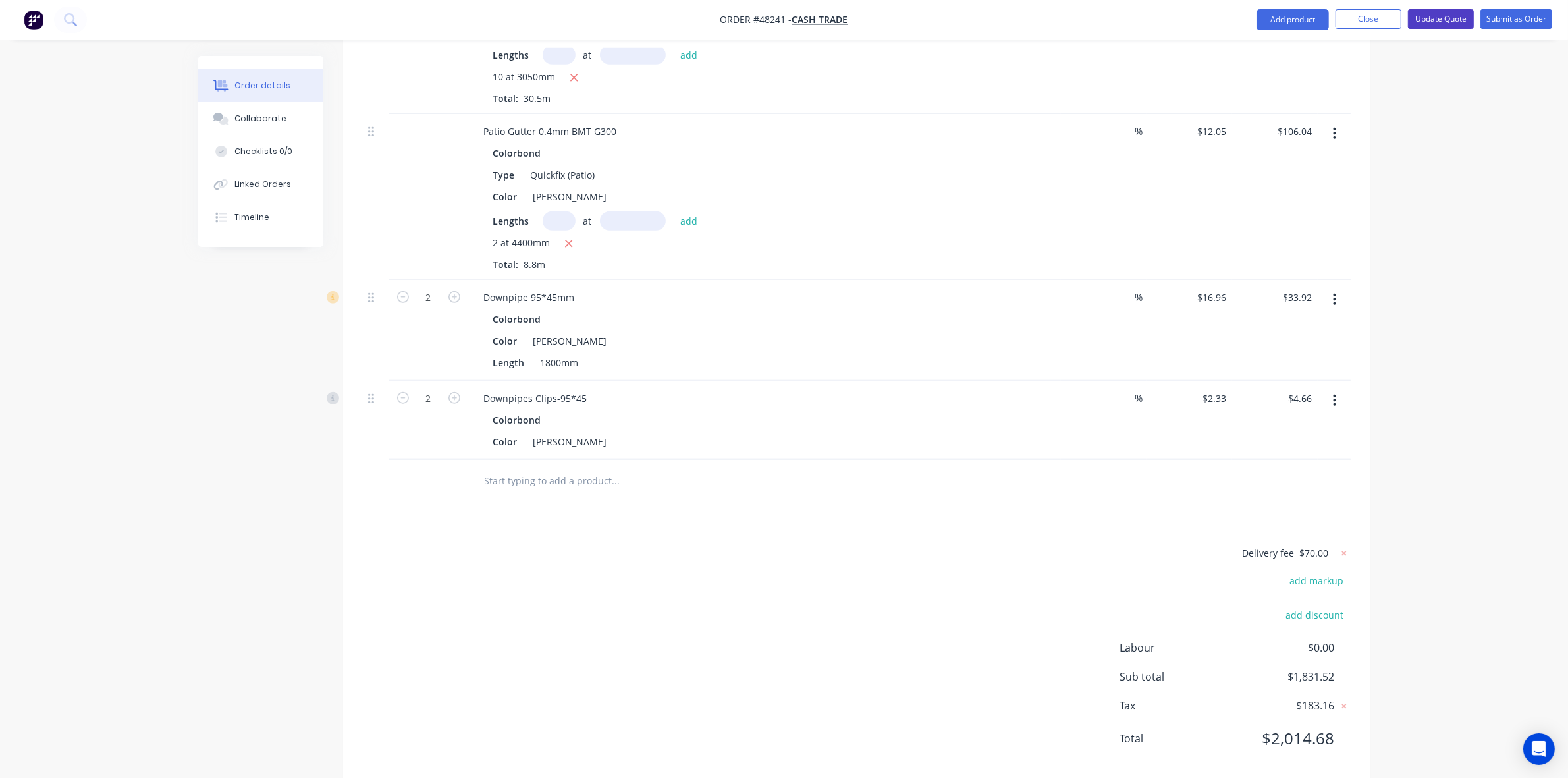
click at [1441, 15] on button "Update Quote" at bounding box center [1441, 19] width 65 height 20
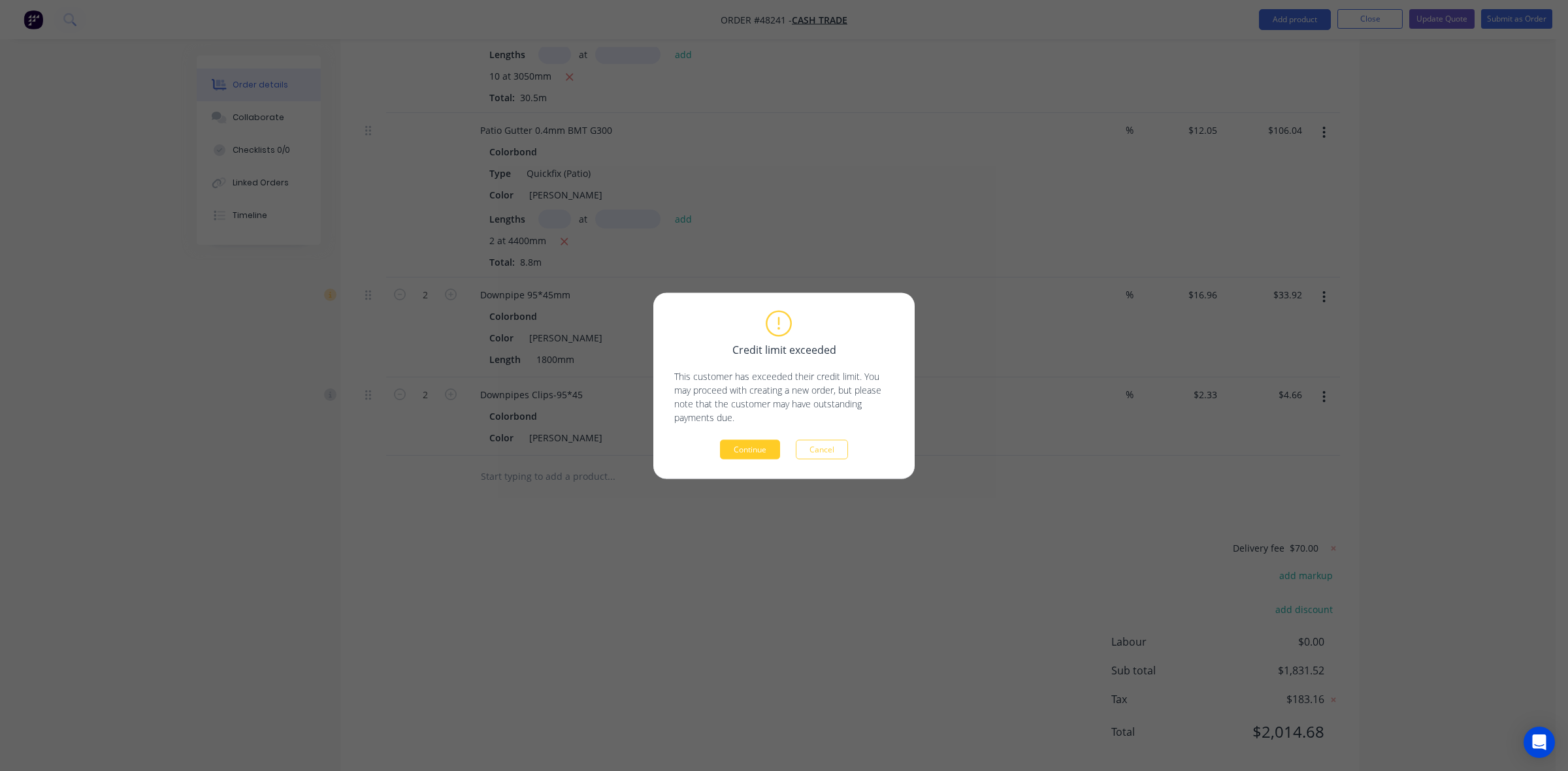
click at [745, 448] on button "Continue" at bounding box center [750, 449] width 60 height 19
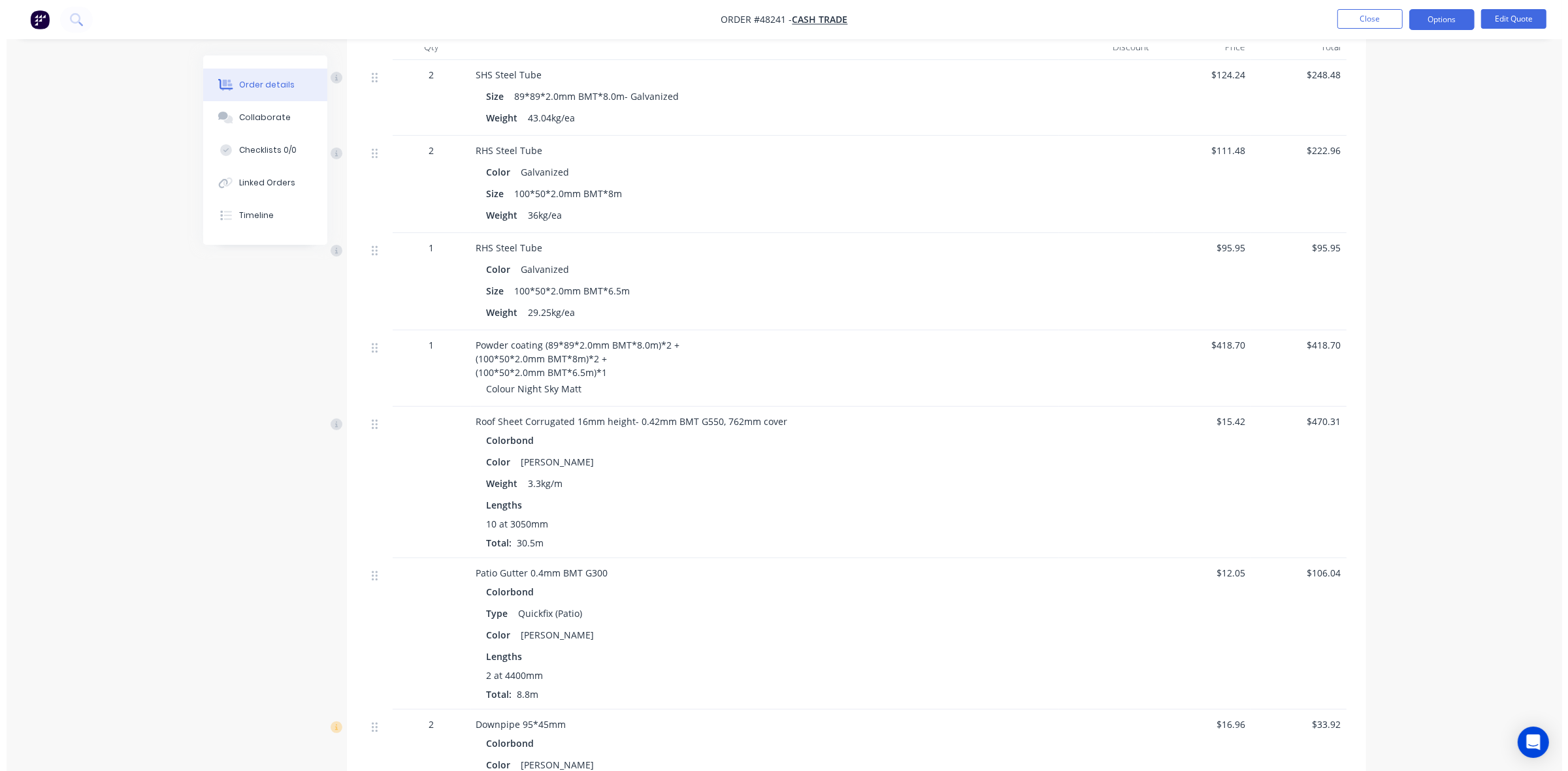
scroll to position [653, 0]
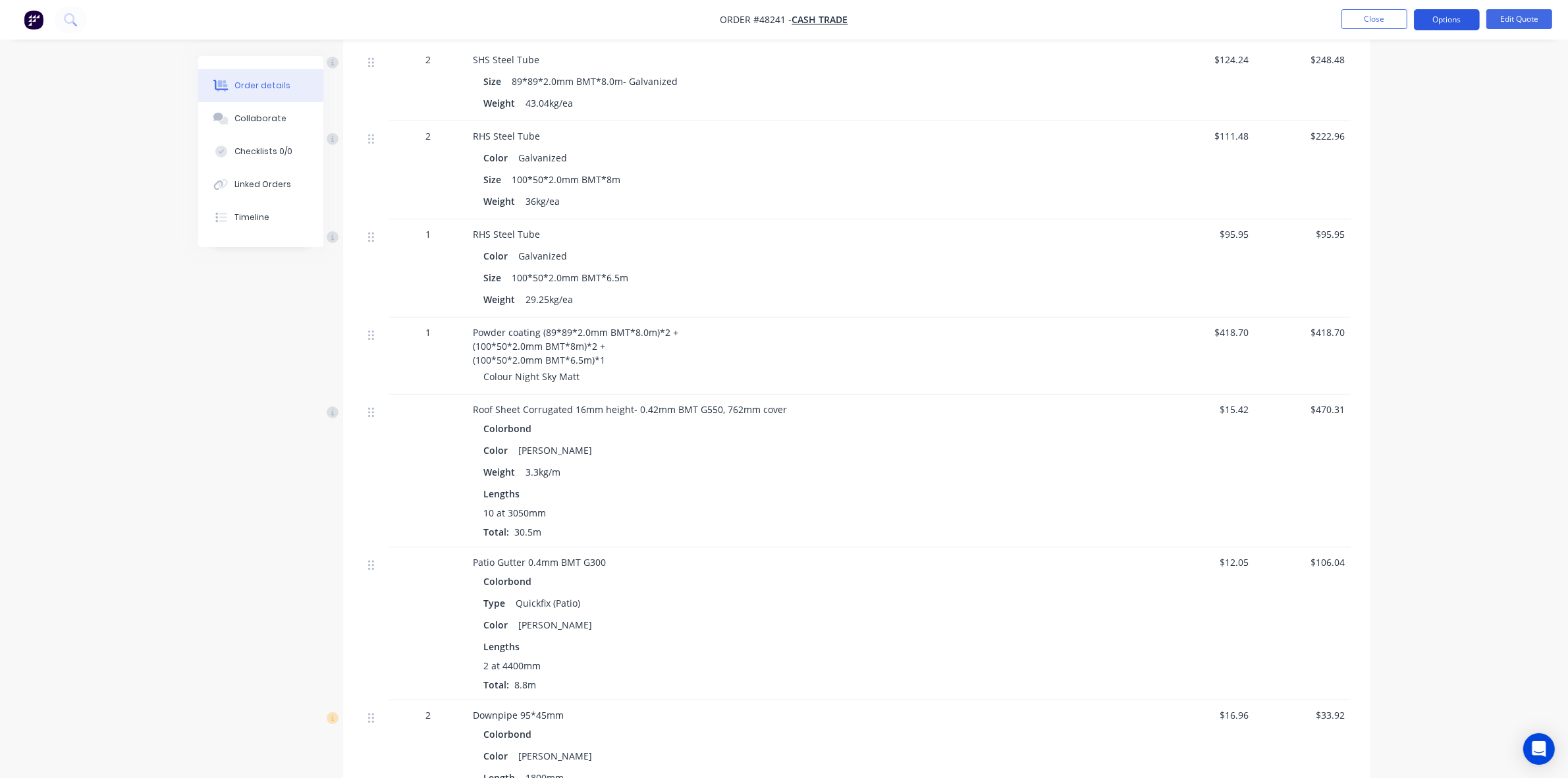
click at [1451, 25] on button "Options" at bounding box center [1446, 20] width 65 height 21
click at [1417, 77] on div "Quote" at bounding box center [1407, 80] width 121 height 19
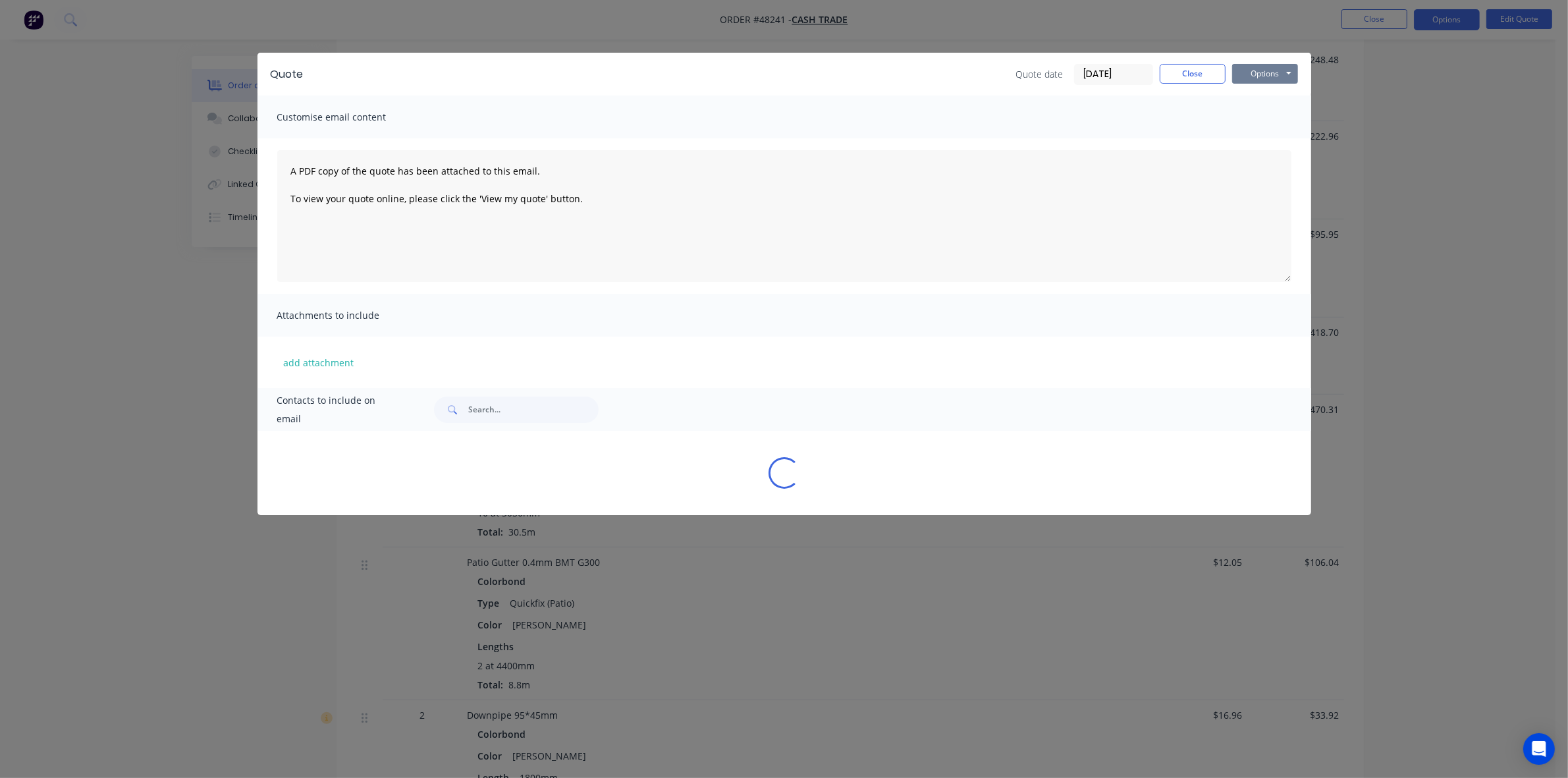
click at [1274, 76] on button "Options" at bounding box center [1265, 74] width 65 height 20
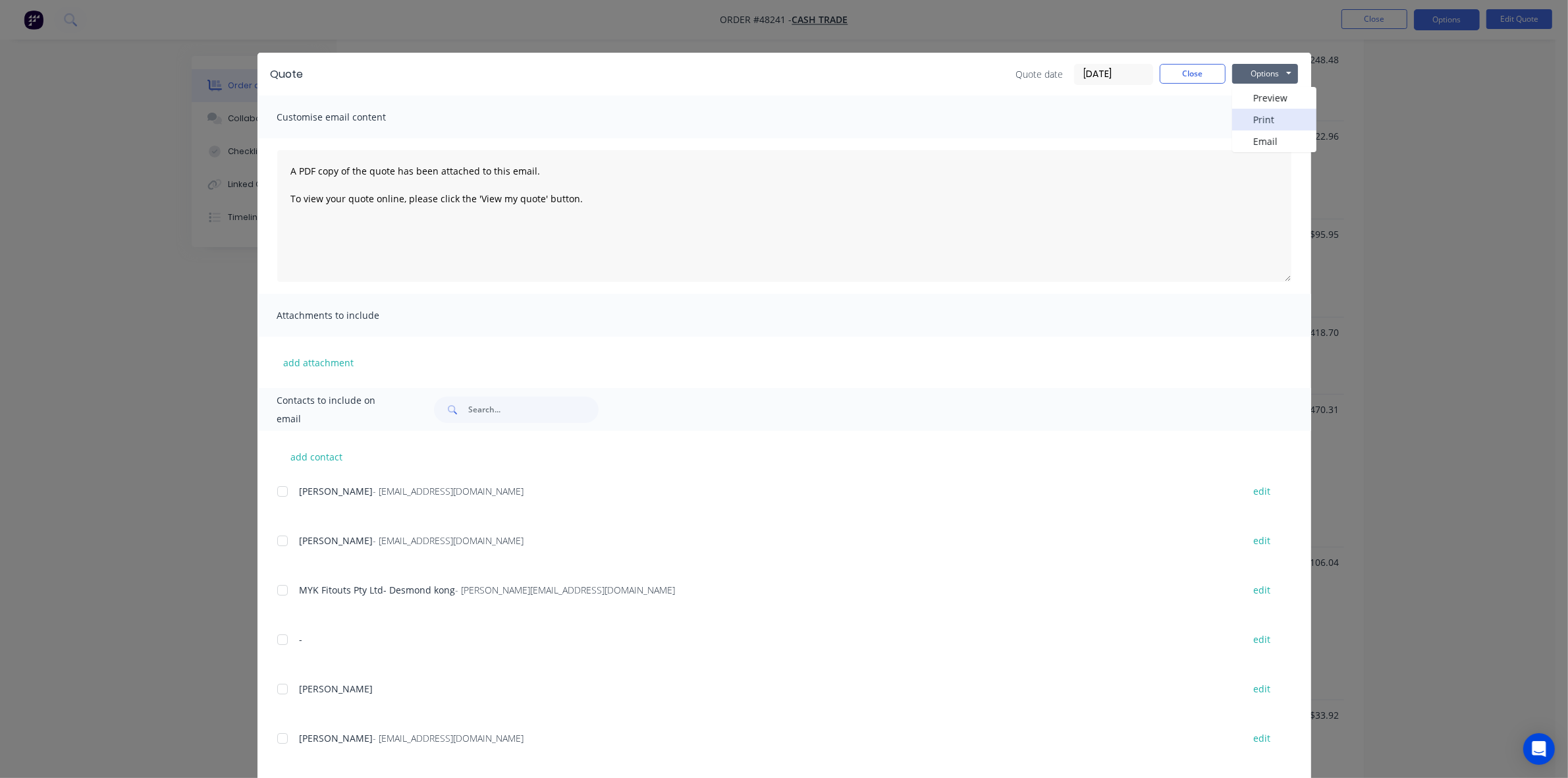
click at [1277, 112] on button "Print" at bounding box center [1274, 119] width 84 height 22
